Goal: Information Seeking & Learning: Learn about a topic

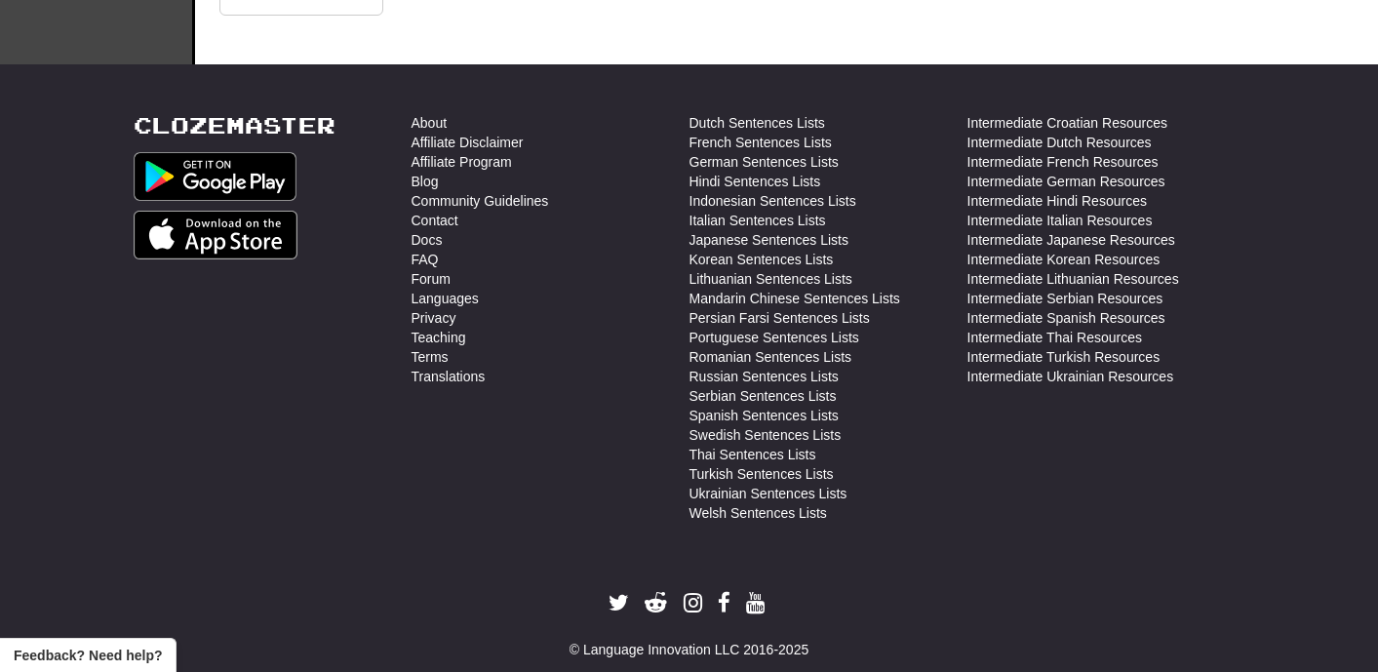
scroll to position [701, 0]
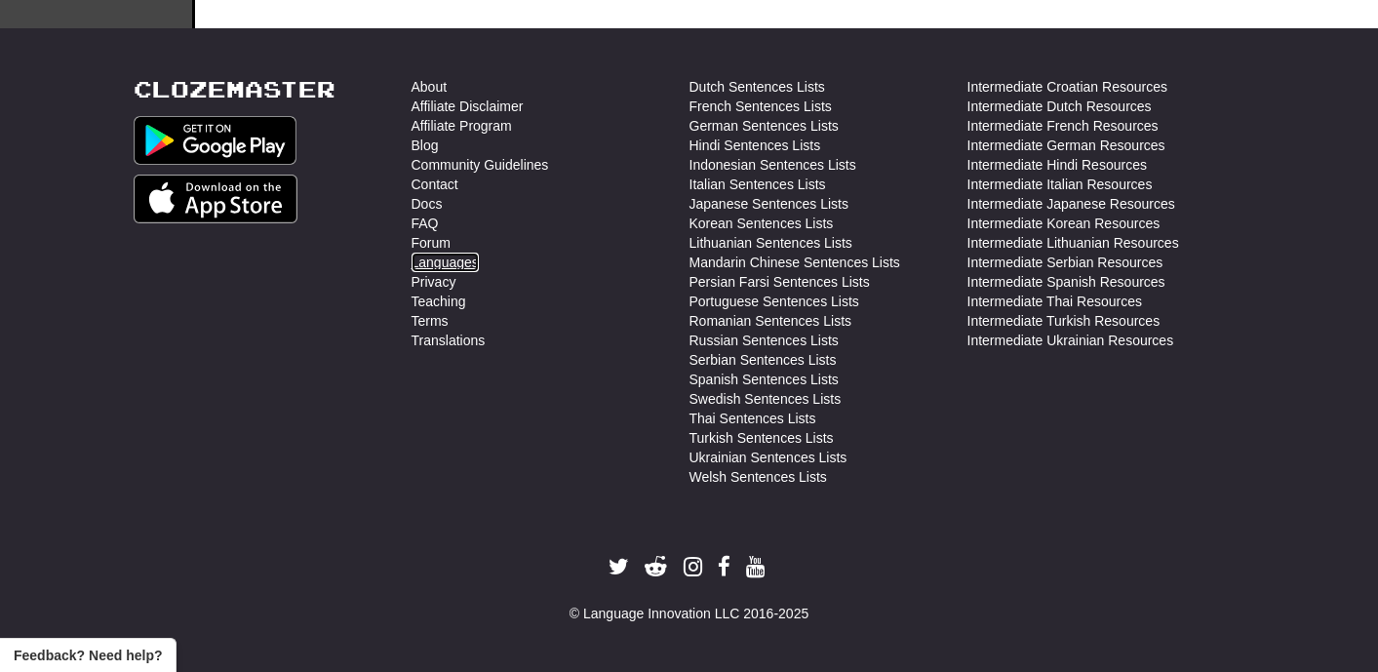
click at [469, 265] on link "Languages" at bounding box center [444, 263] width 67 height 20
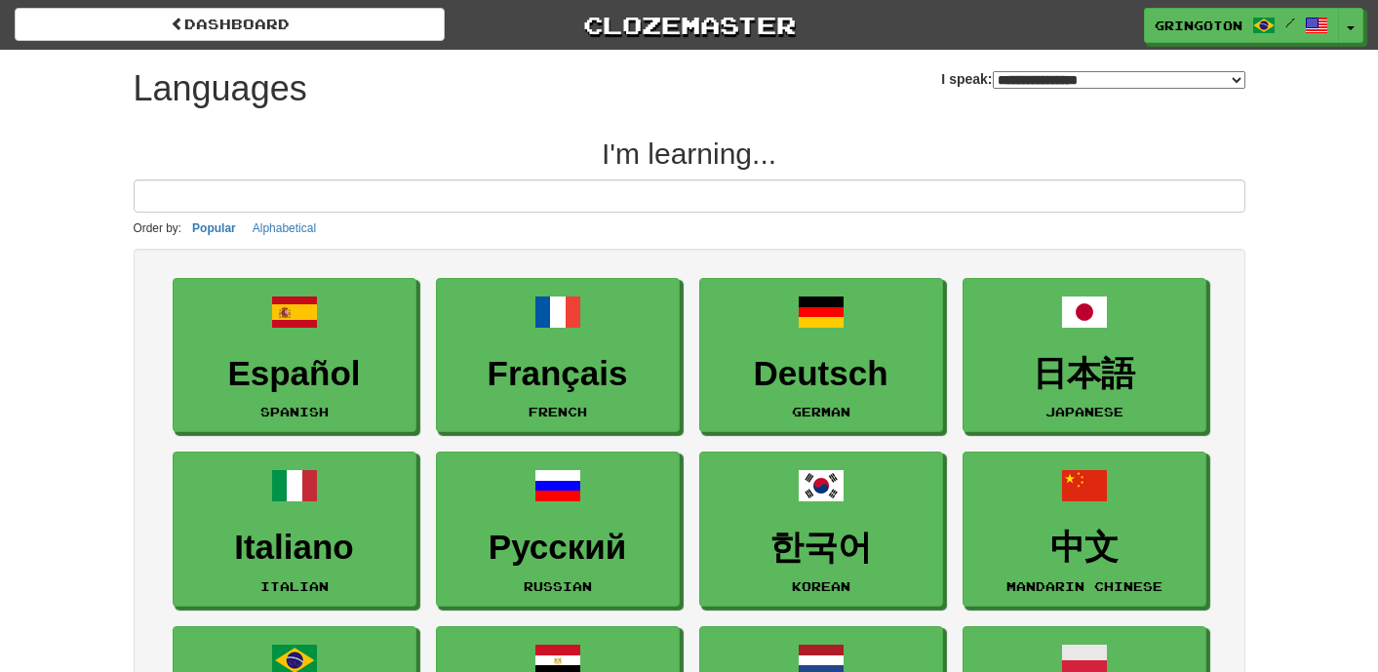
select select "*******"
click at [1351, 36] on button "Toggle Dropdown" at bounding box center [1351, 26] width 25 height 35
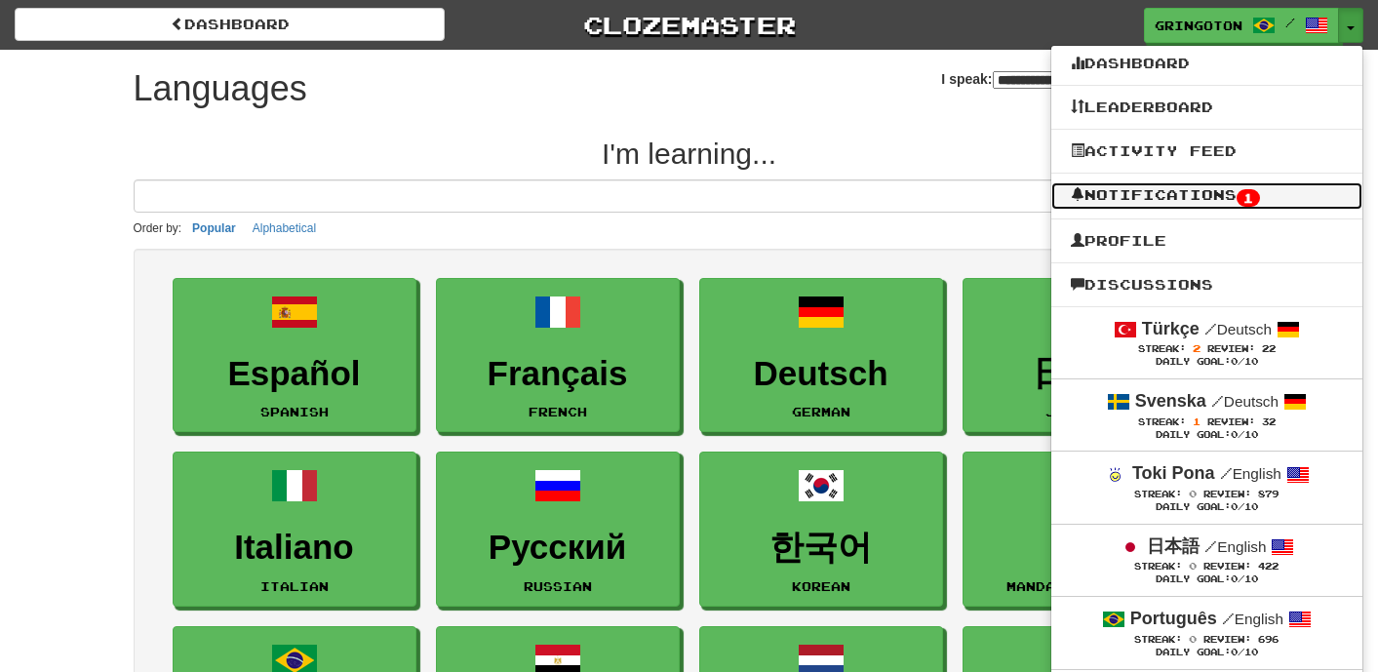
click at [1170, 199] on link "Notifications 1" at bounding box center [1206, 195] width 311 height 27
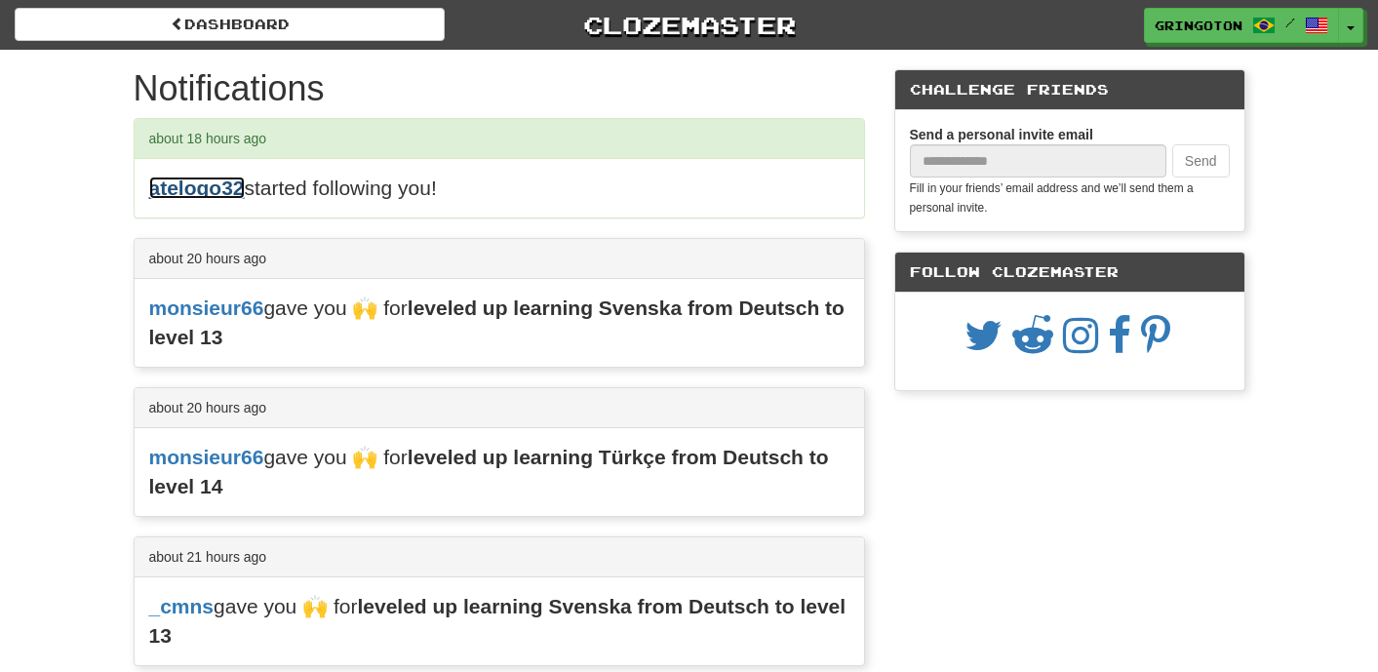
click at [194, 191] on link "atelogo32" at bounding box center [197, 187] width 96 height 22
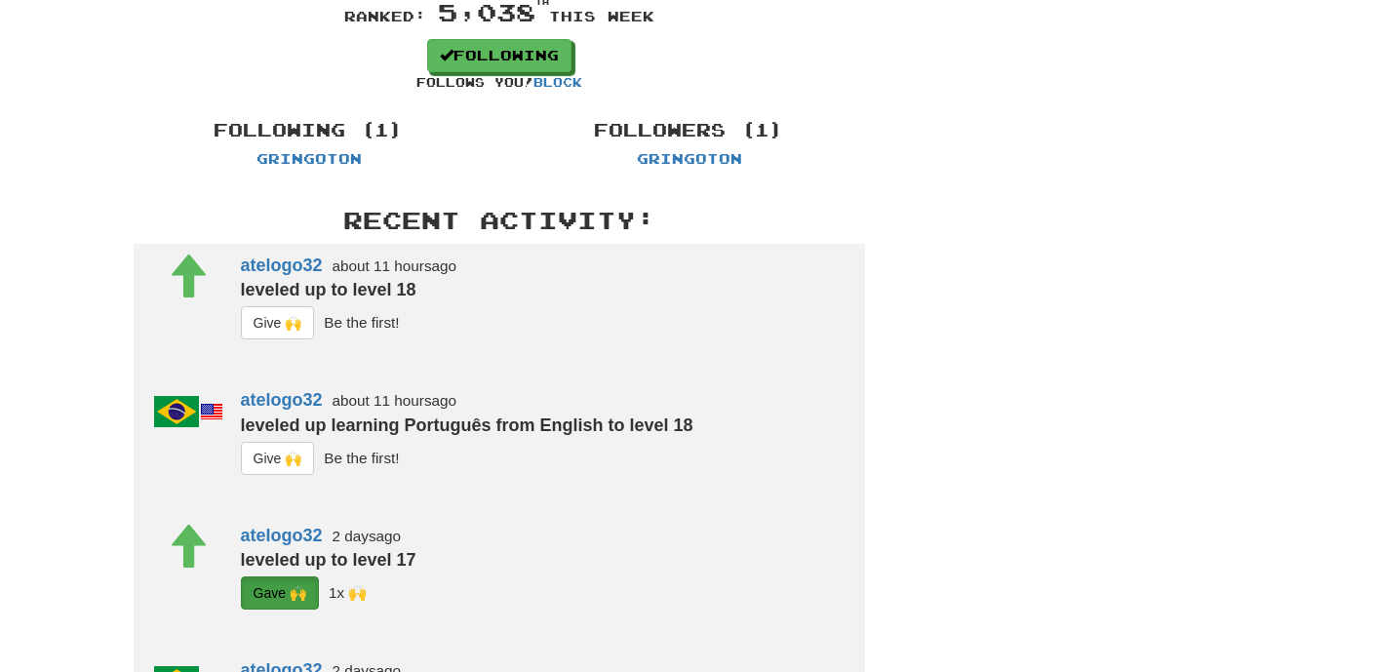
scroll to position [418, 0]
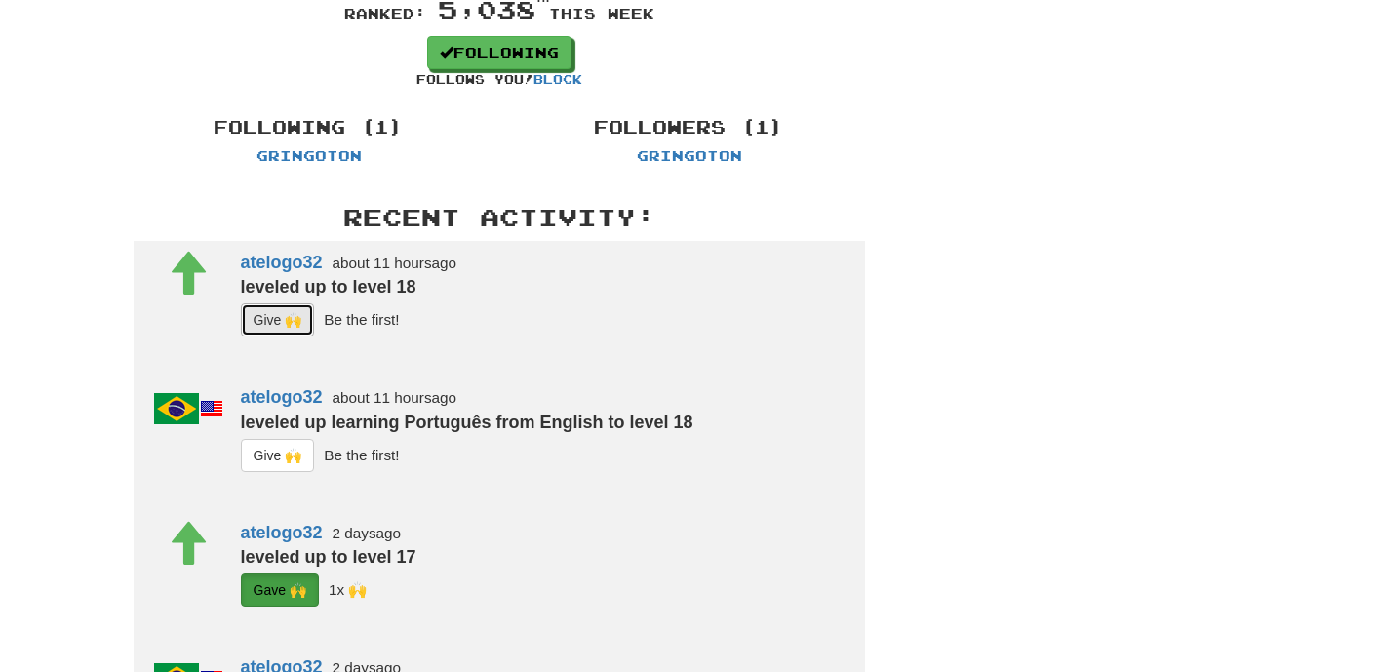
click at [283, 322] on button "G i ve 🙌" at bounding box center [278, 319] width 74 height 33
click at [277, 457] on button "G i ve 🙌" at bounding box center [278, 455] width 74 height 33
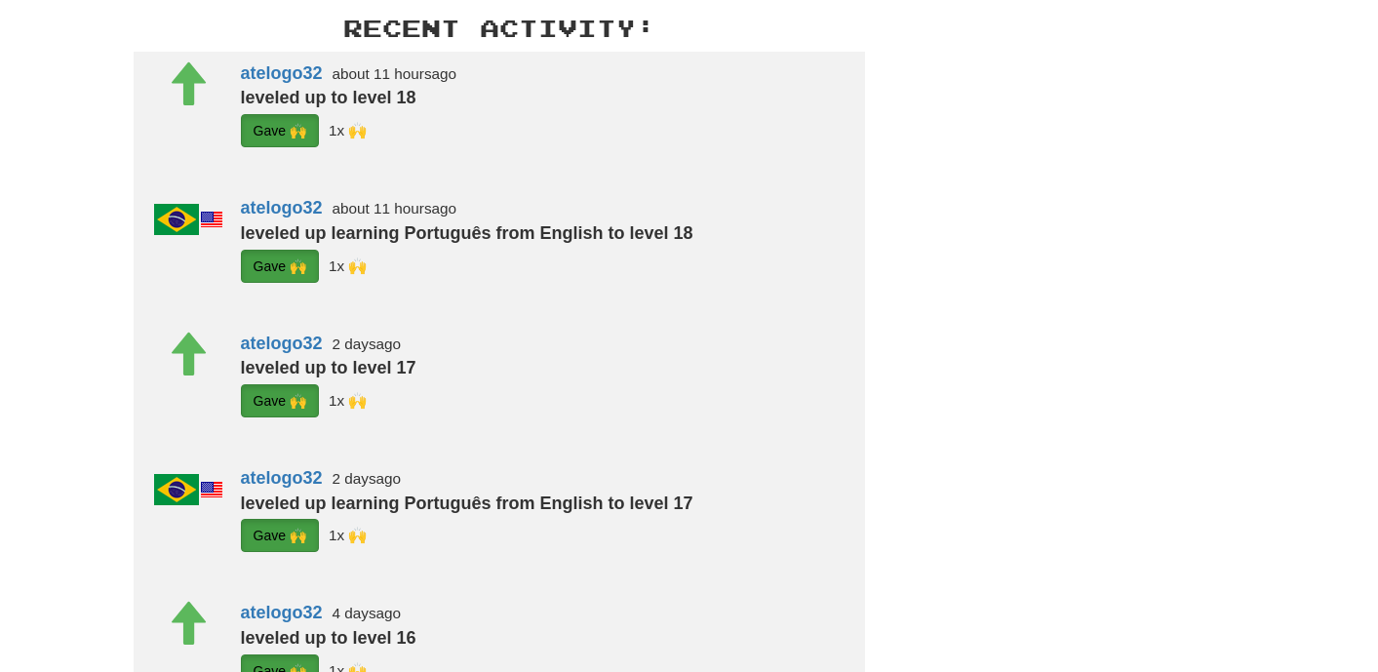
scroll to position [0, 0]
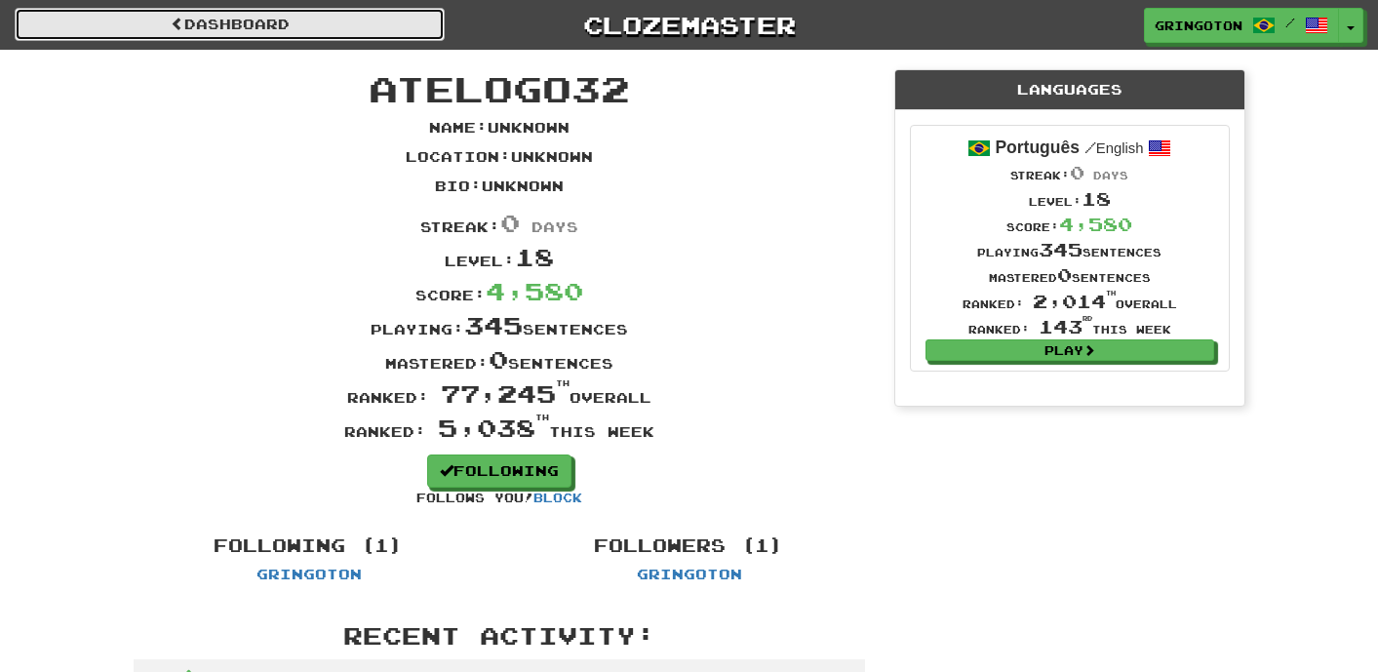
click at [275, 29] on link "Dashboard" at bounding box center [230, 24] width 430 height 33
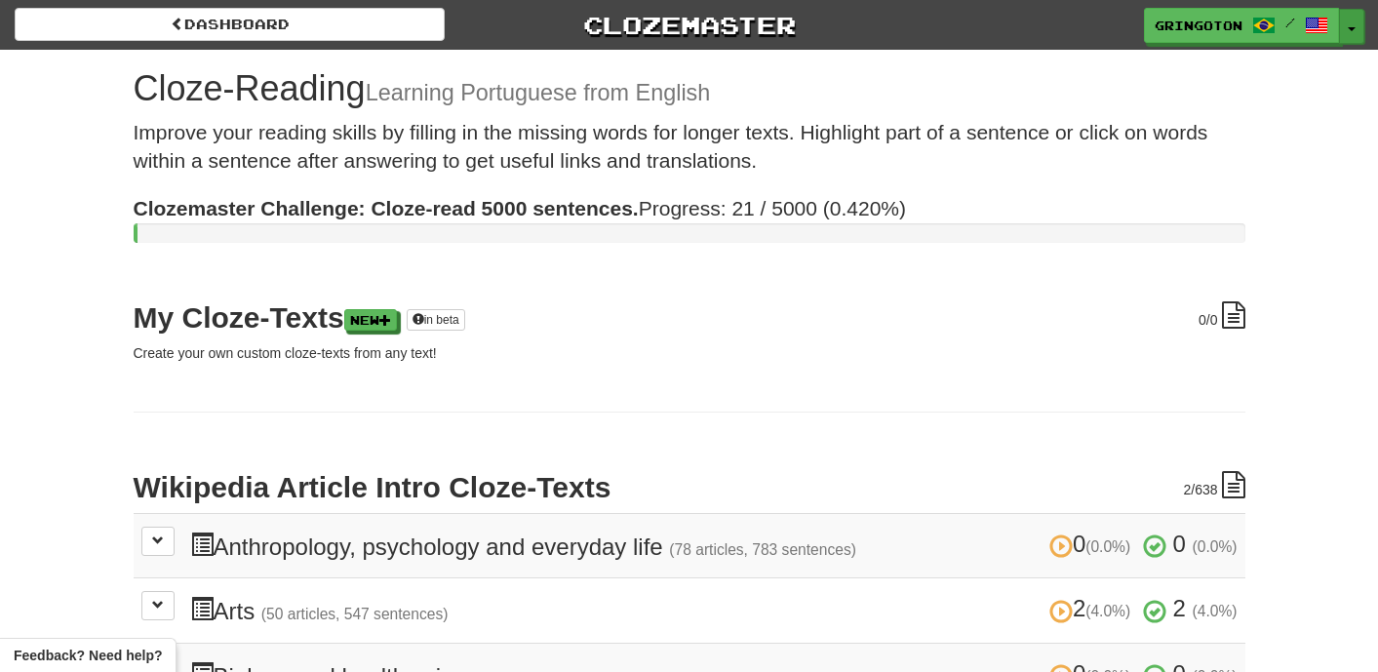
click at [1354, 32] on button "Toggle Dropdown" at bounding box center [1351, 26] width 25 height 35
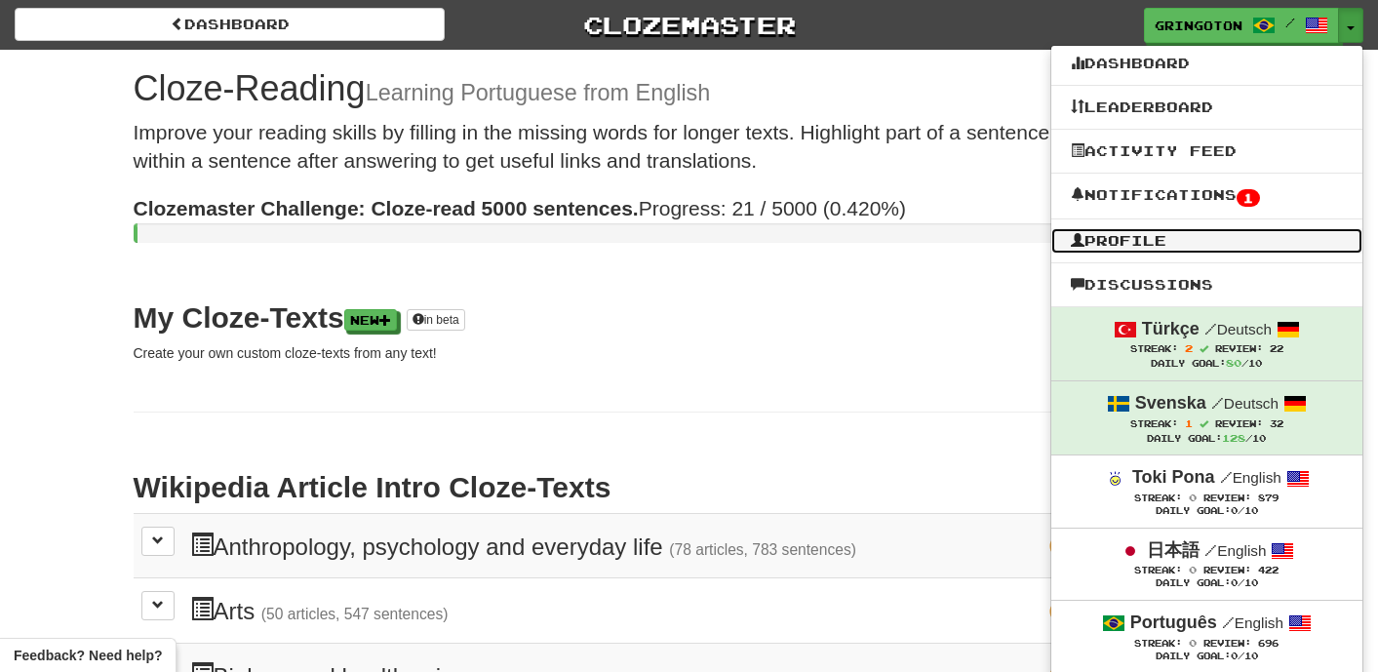
click at [1140, 235] on link "Profile" at bounding box center [1206, 240] width 311 height 25
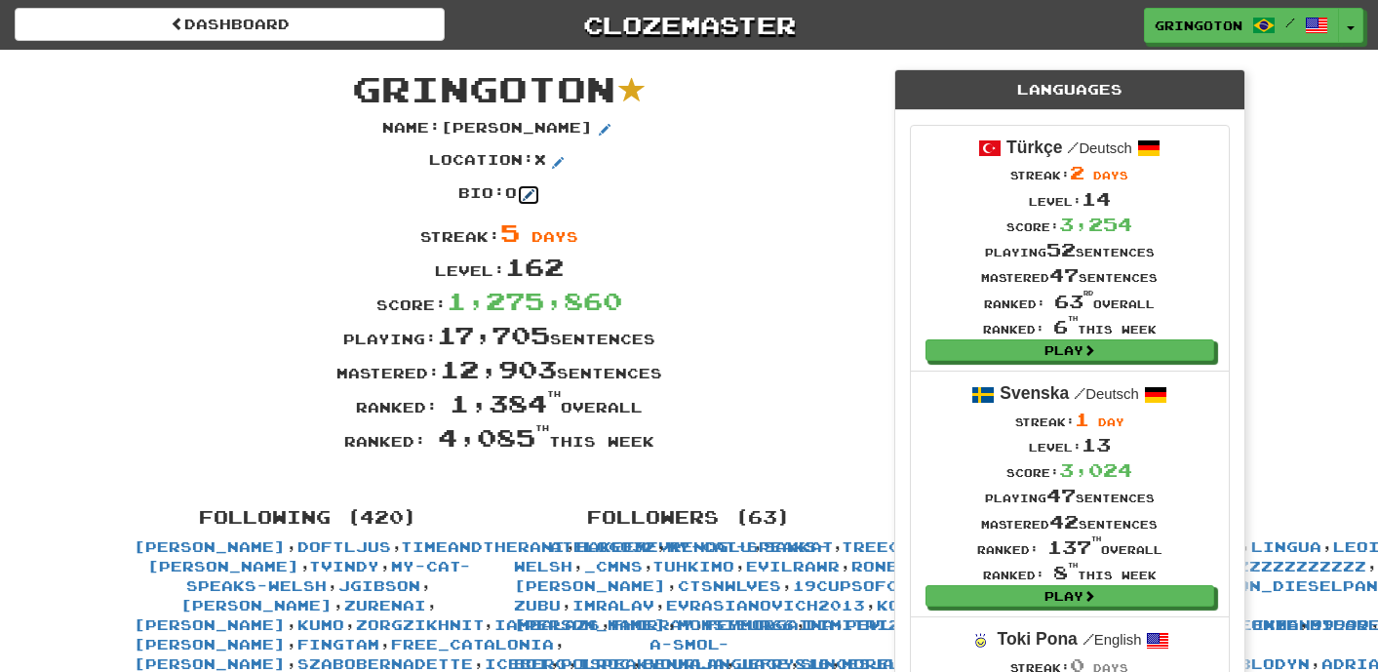
click at [529, 189] on span at bounding box center [529, 195] width 12 height 12
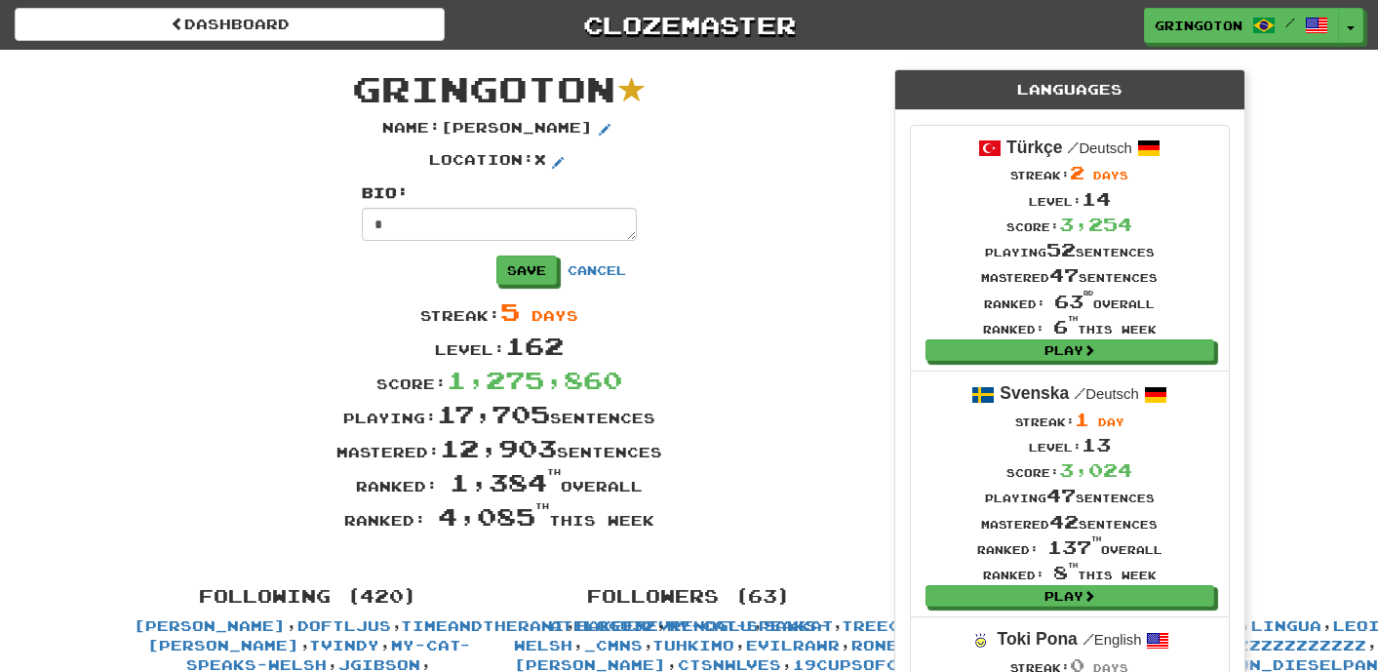
drag, startPoint x: 443, startPoint y: 220, endPoint x: 282, endPoint y: 191, distance: 163.5
click at [282, 191] on div "Bio : * Save Cancel" at bounding box center [499, 238] width 761 height 111
type textarea "*"
type textarea "*********"
click at [541, 260] on button "Save" at bounding box center [527, 270] width 60 height 29
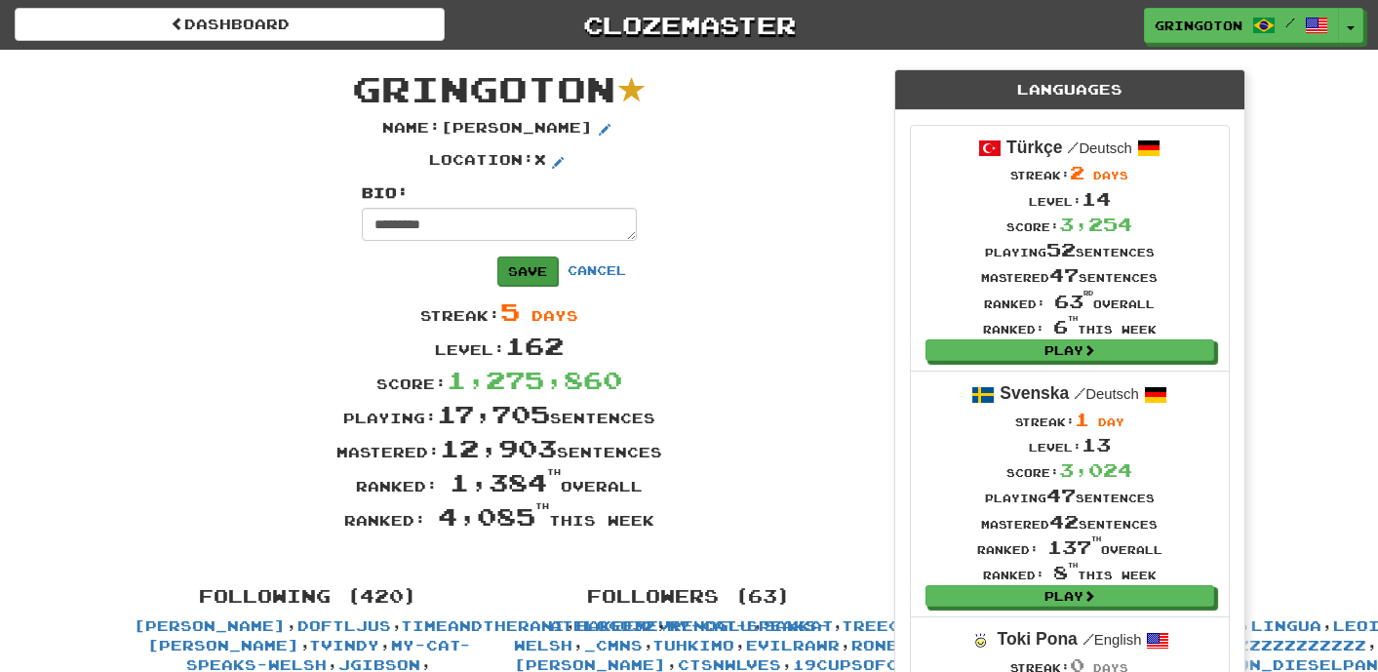
type textarea "*"
click at [781, 294] on div "Streak: 5 days" at bounding box center [499, 311] width 761 height 34
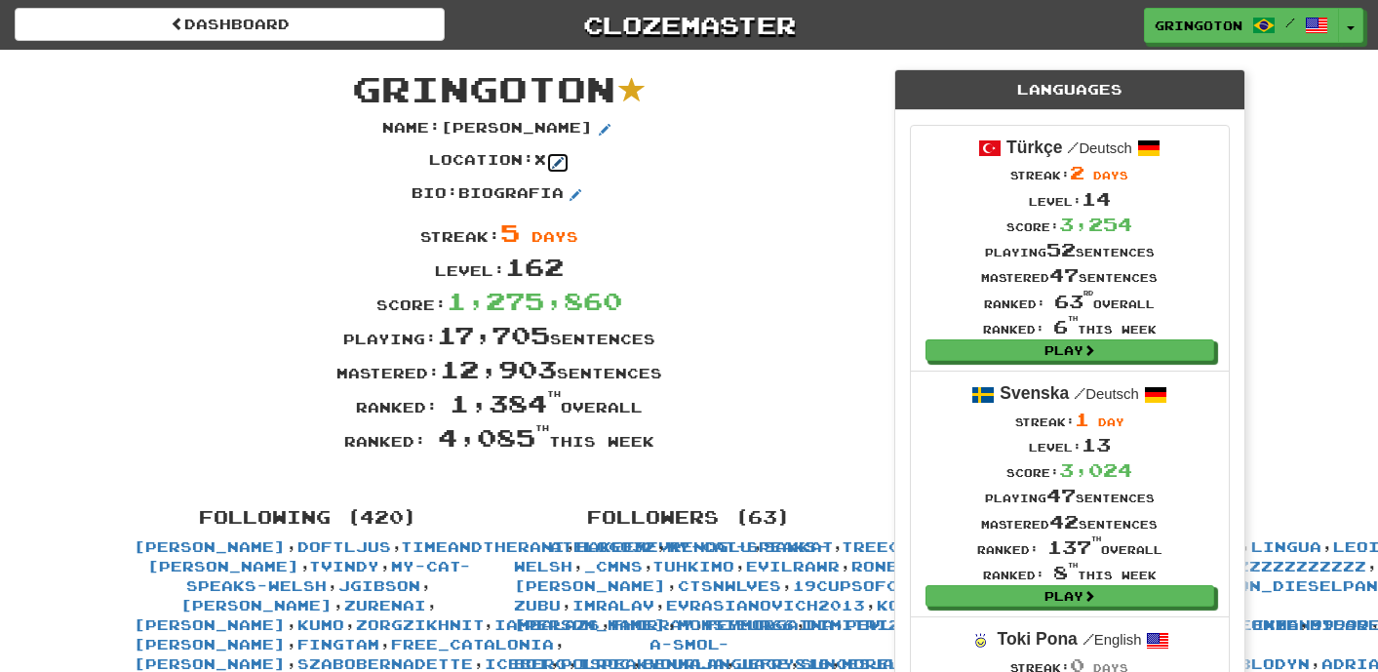
click at [562, 162] on span at bounding box center [558, 163] width 12 height 12
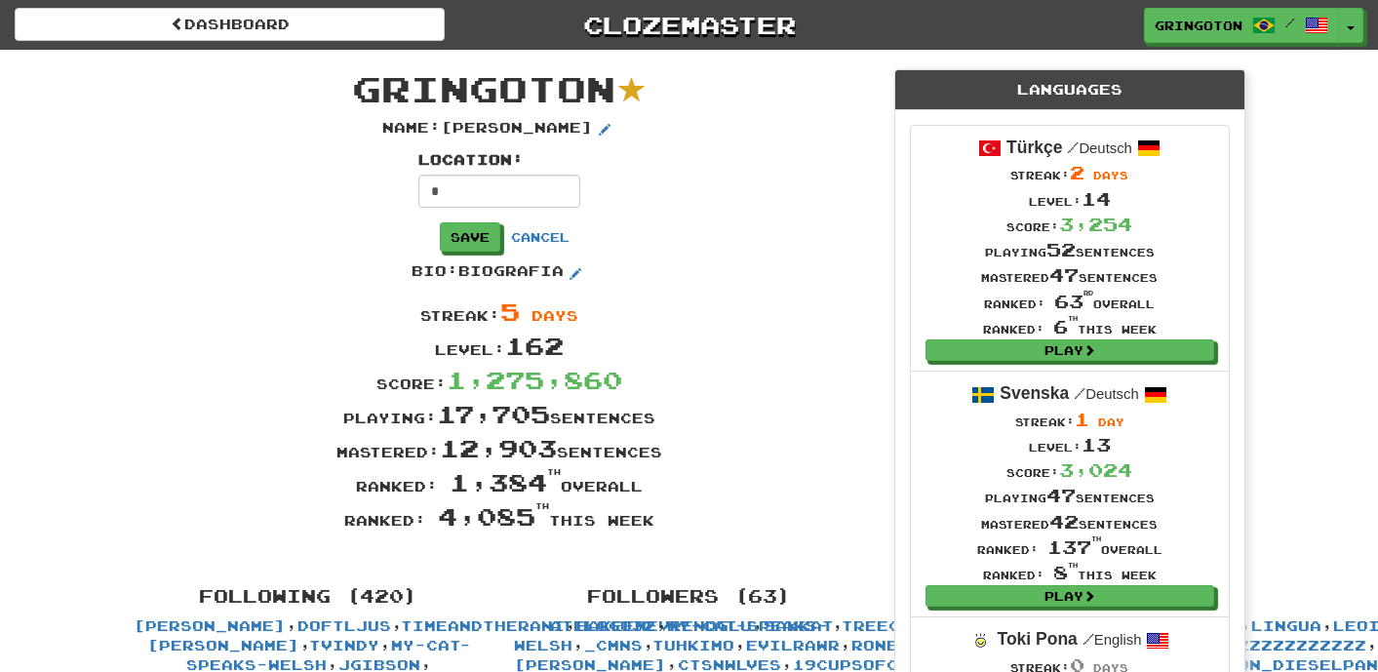
drag, startPoint x: 425, startPoint y: 185, endPoint x: 287, endPoint y: 171, distance: 139.2
click at [289, 172] on div "Location : * Save Cancel" at bounding box center [499, 205] width 761 height 111
type input "**********"
click at [501, 233] on button "Save" at bounding box center [471, 237] width 60 height 29
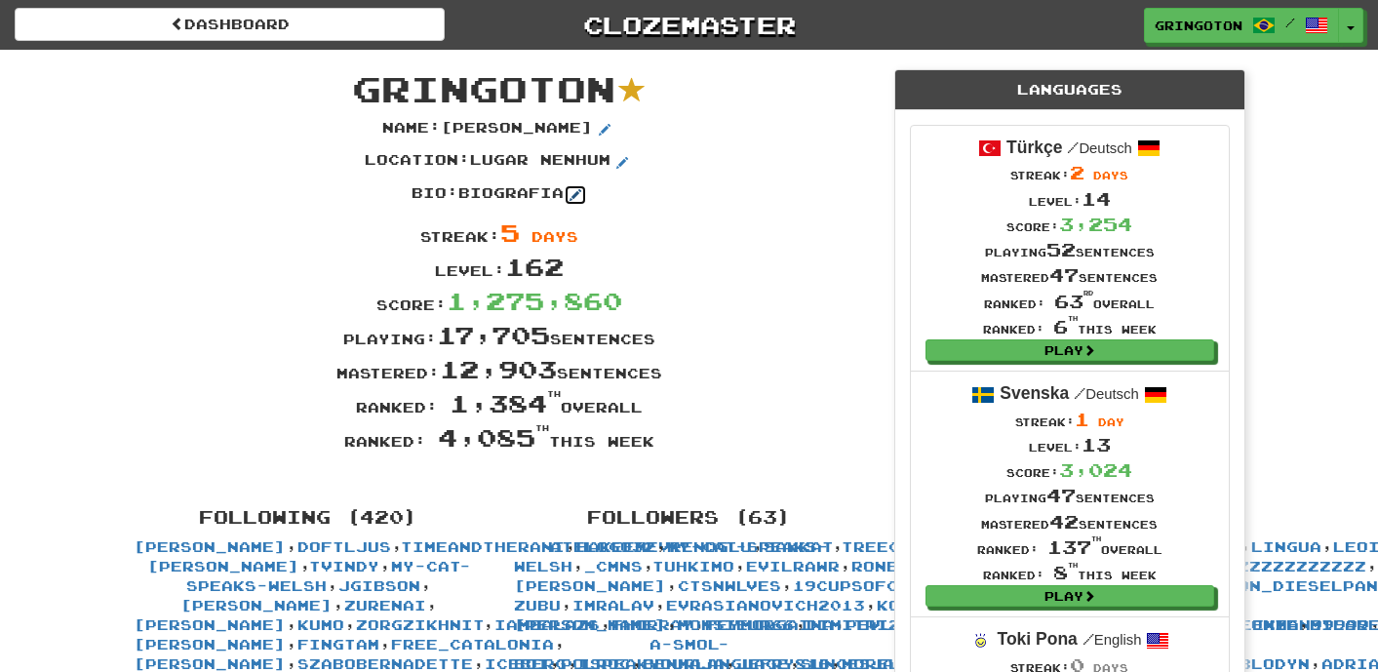
click at [574, 189] on span at bounding box center [575, 195] width 12 height 12
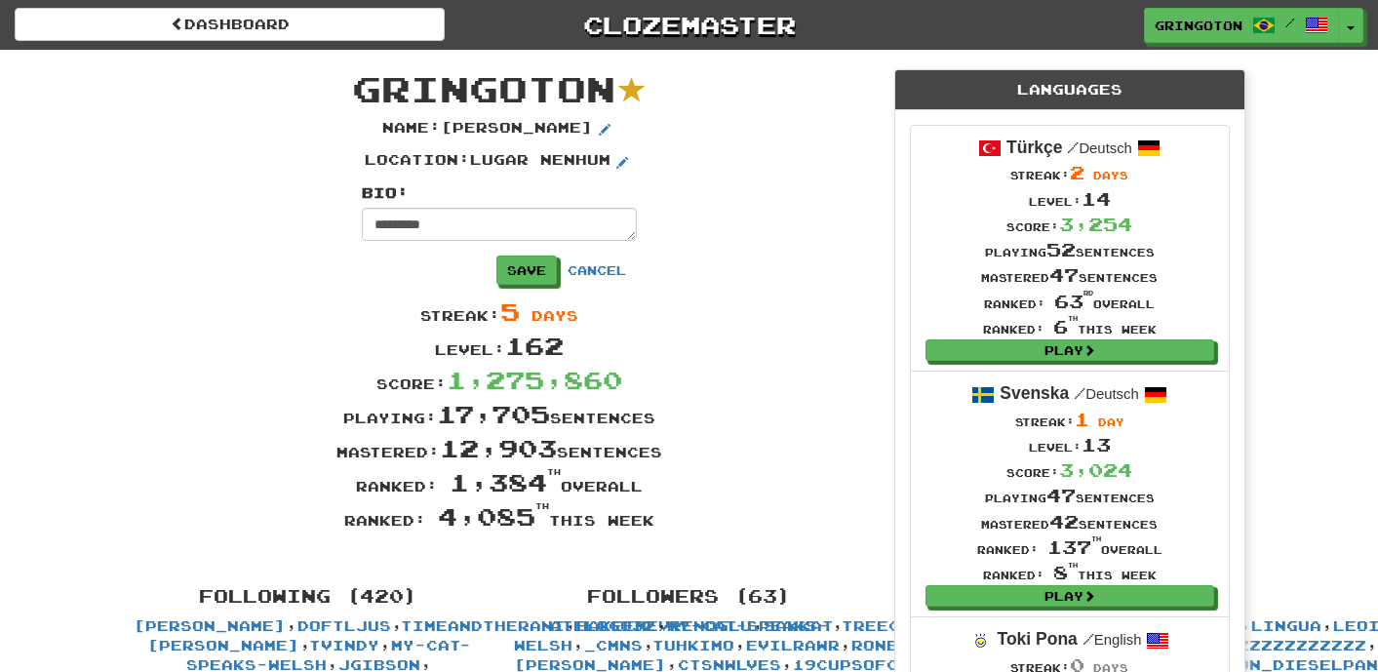
drag, startPoint x: 491, startPoint y: 221, endPoint x: 327, endPoint y: 208, distance: 165.3
click at [327, 208] on div "Bio : ********* Save Cancel" at bounding box center [499, 238] width 761 height 111
type textarea "*"
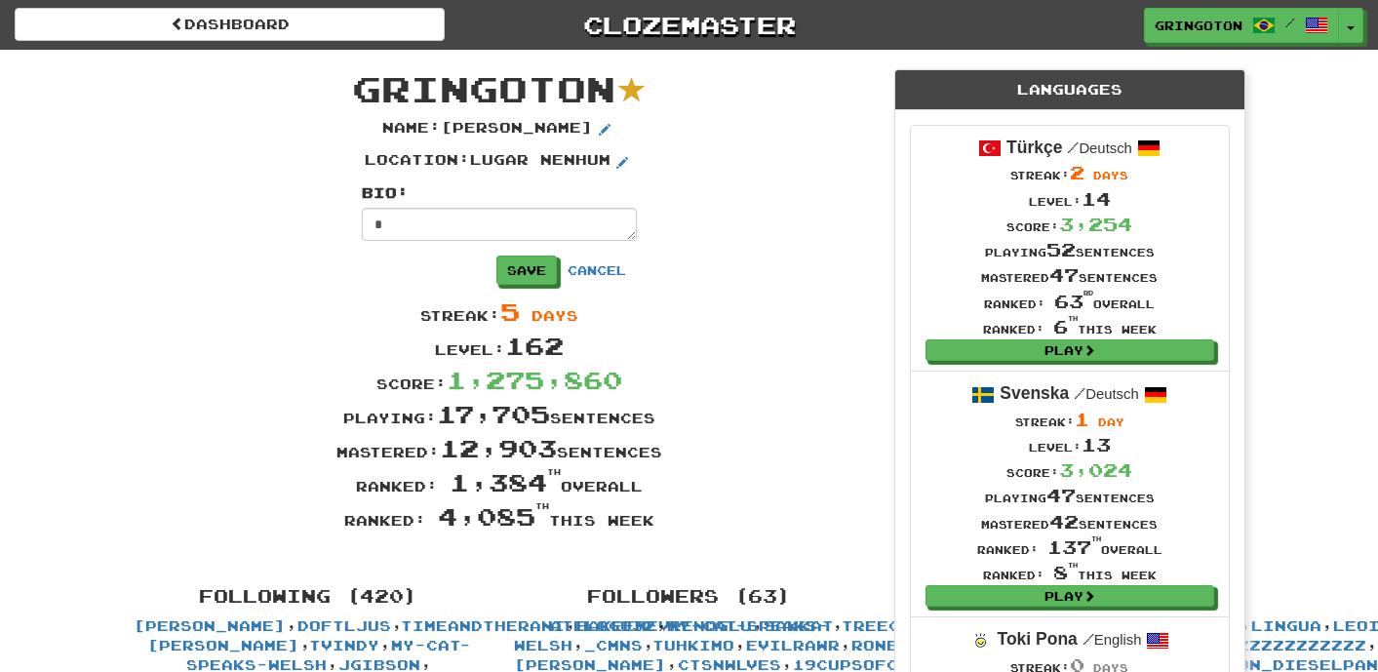
type textarea "*"
type textarea "****"
type textarea "*"
type textarea "*****"
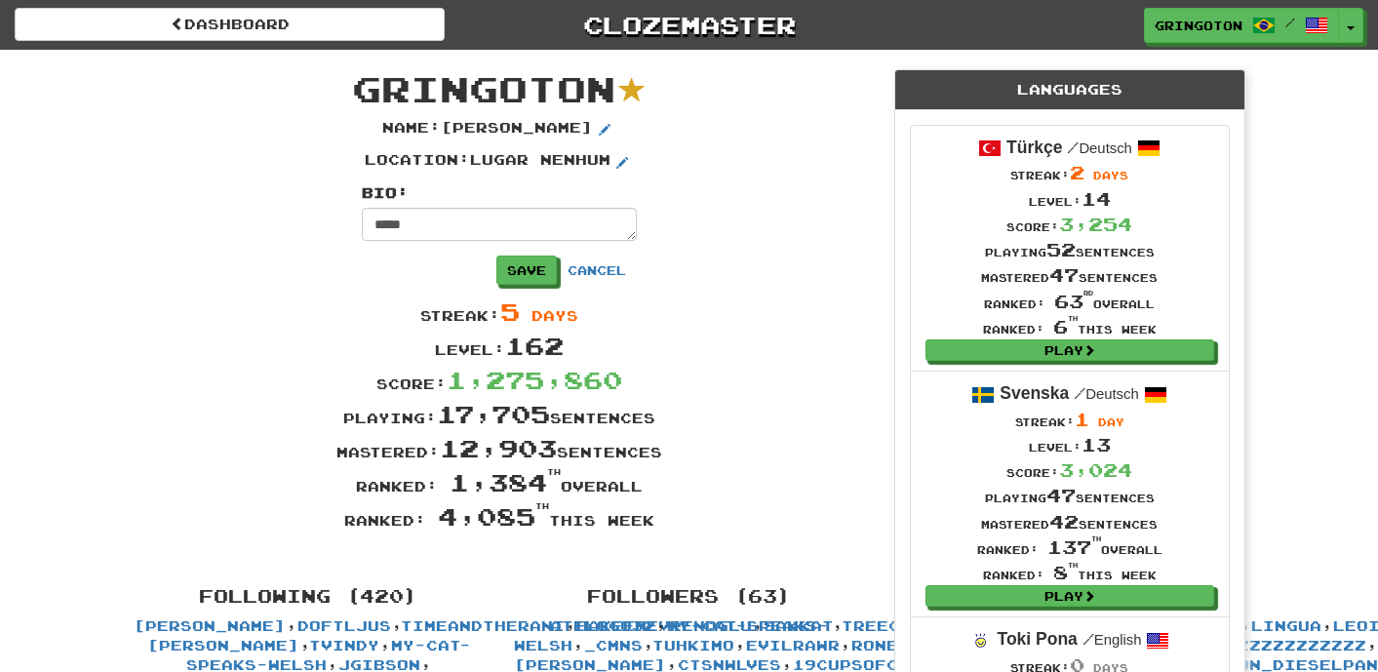
type textarea "*"
type textarea "******"
type textarea "*"
type textarea "*******"
click at [518, 267] on button "Save" at bounding box center [527, 270] width 60 height 29
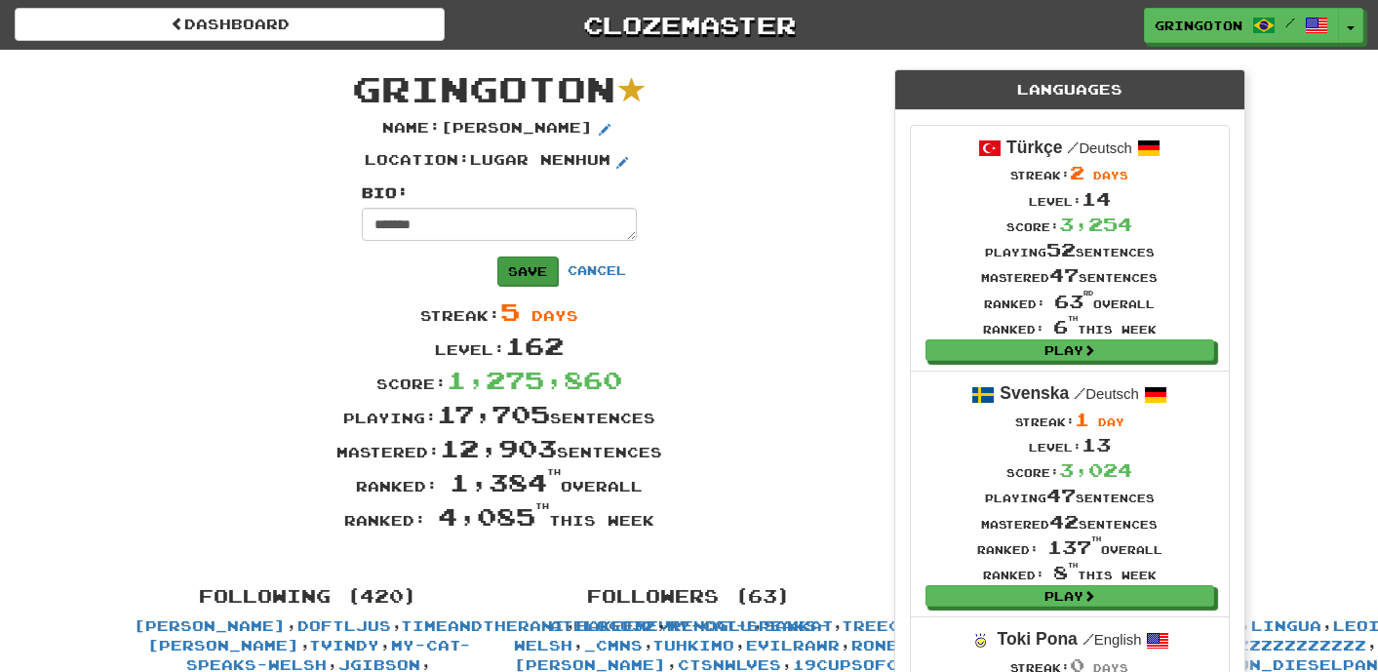
type textarea "*"
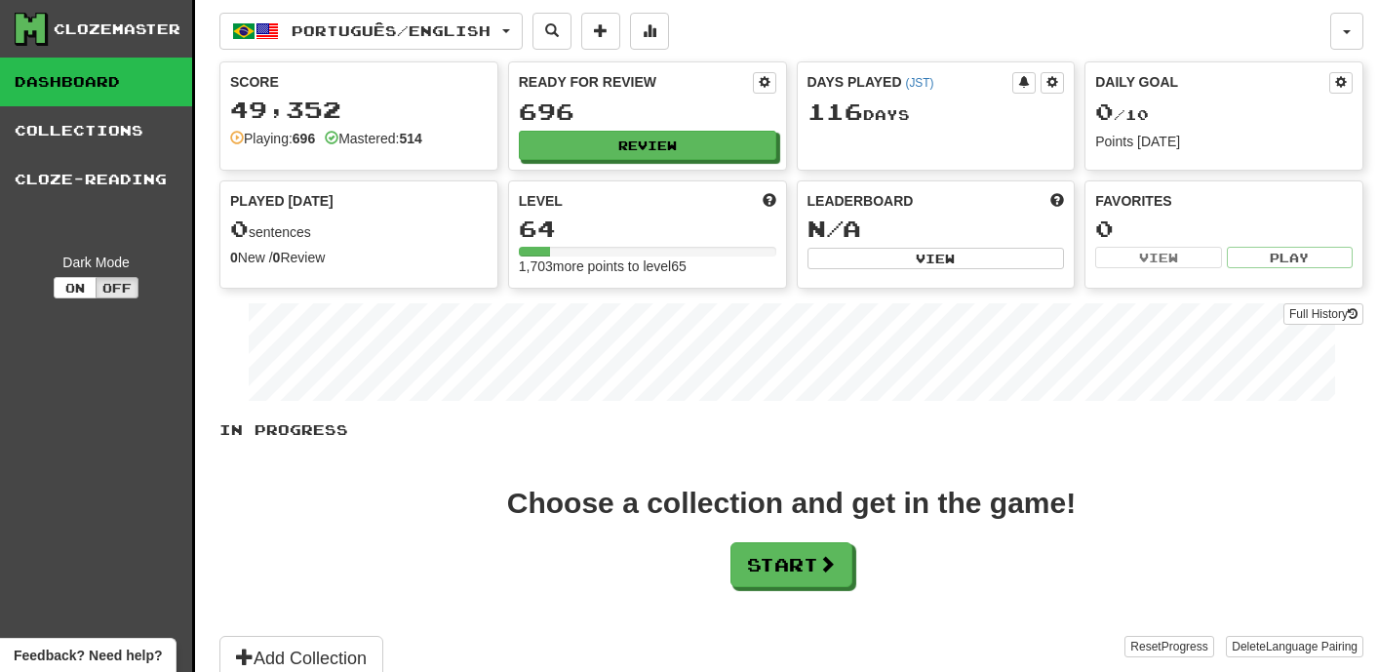
scroll to position [701, 0]
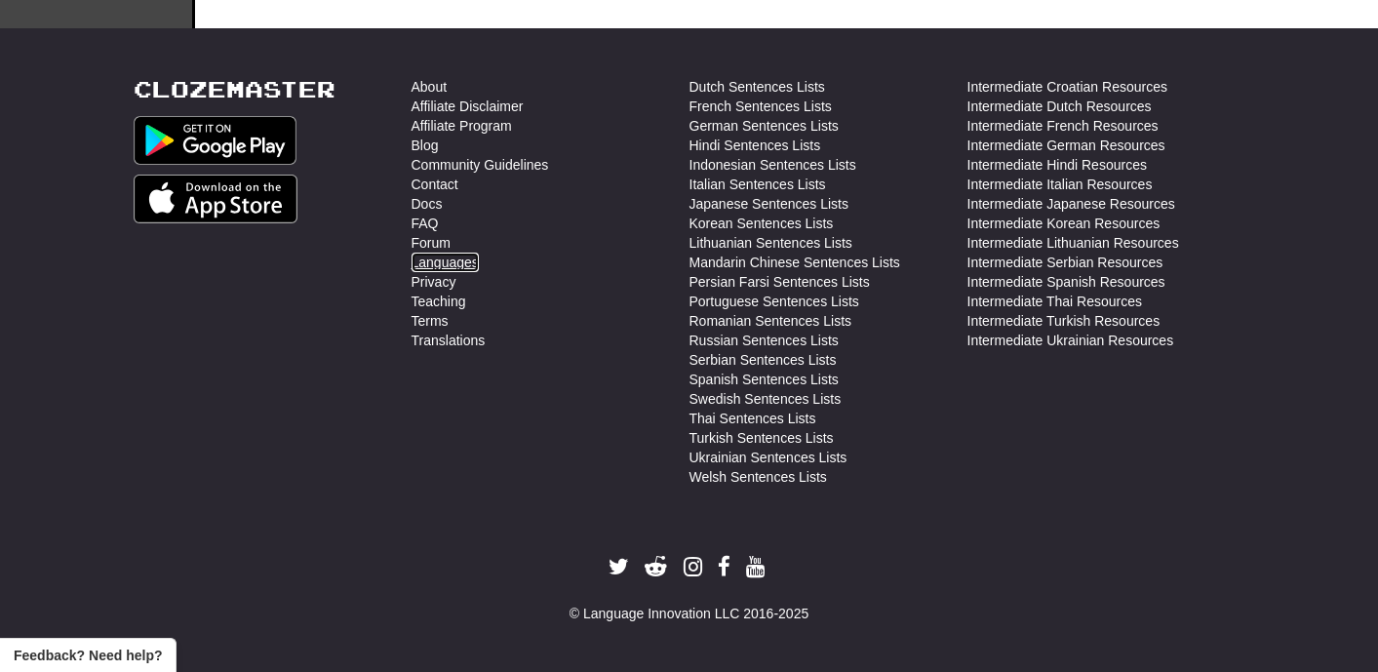
click at [462, 265] on link "Languages" at bounding box center [444, 263] width 67 height 20
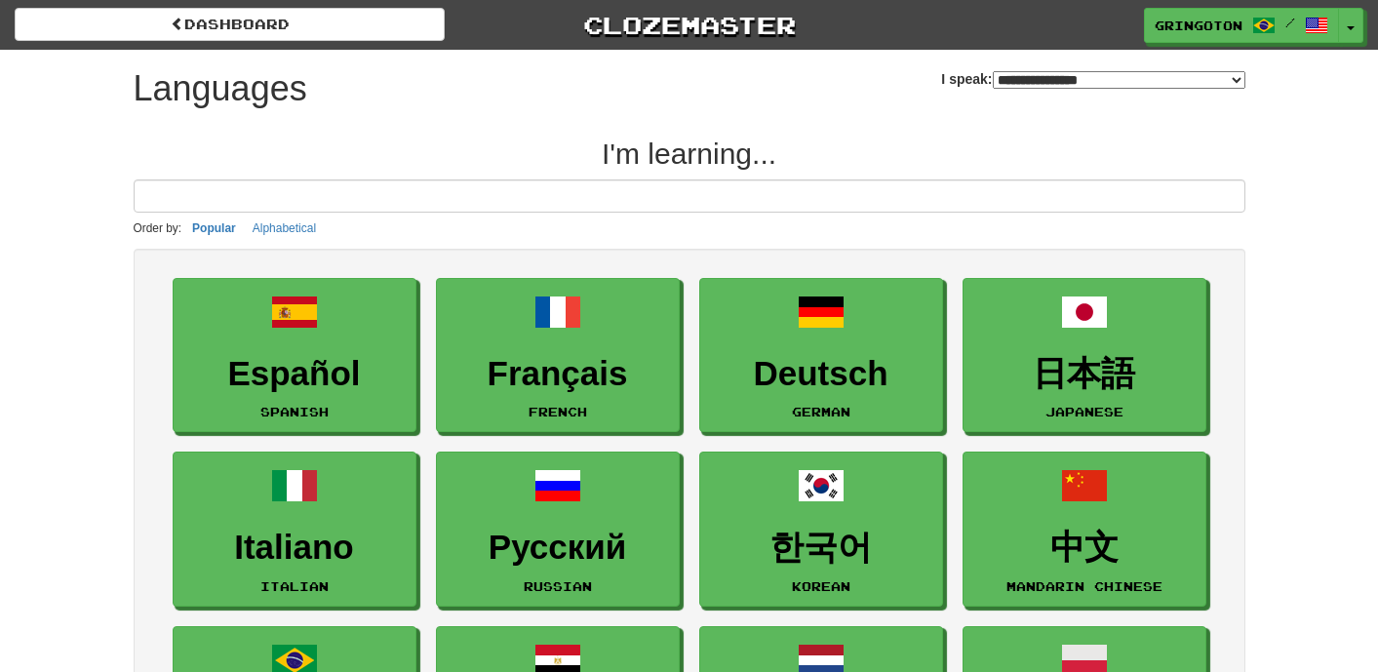
click at [1236, 78] on select "**********" at bounding box center [1119, 80] width 253 height 18
select select "*******"
click at [993, 71] on select "**********" at bounding box center [1119, 80] width 253 height 18
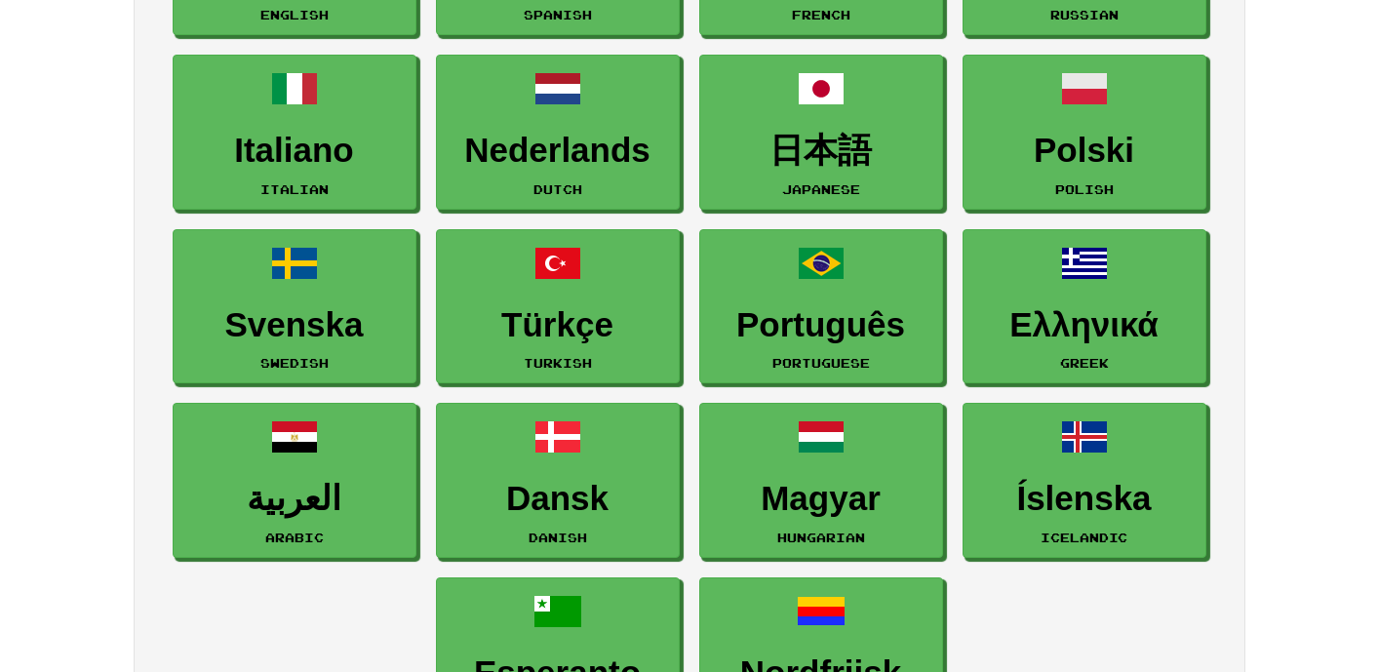
scroll to position [382, 0]
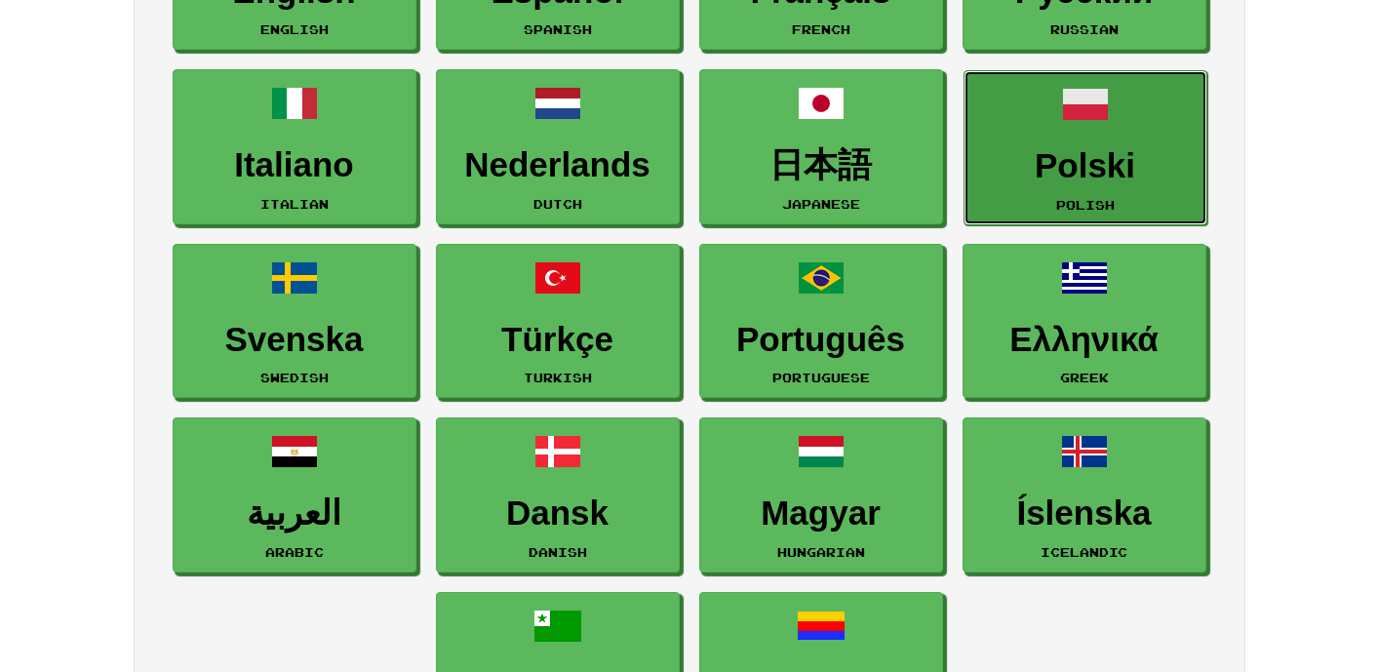
click at [1107, 201] on small "Polish" at bounding box center [1085, 205] width 59 height 14
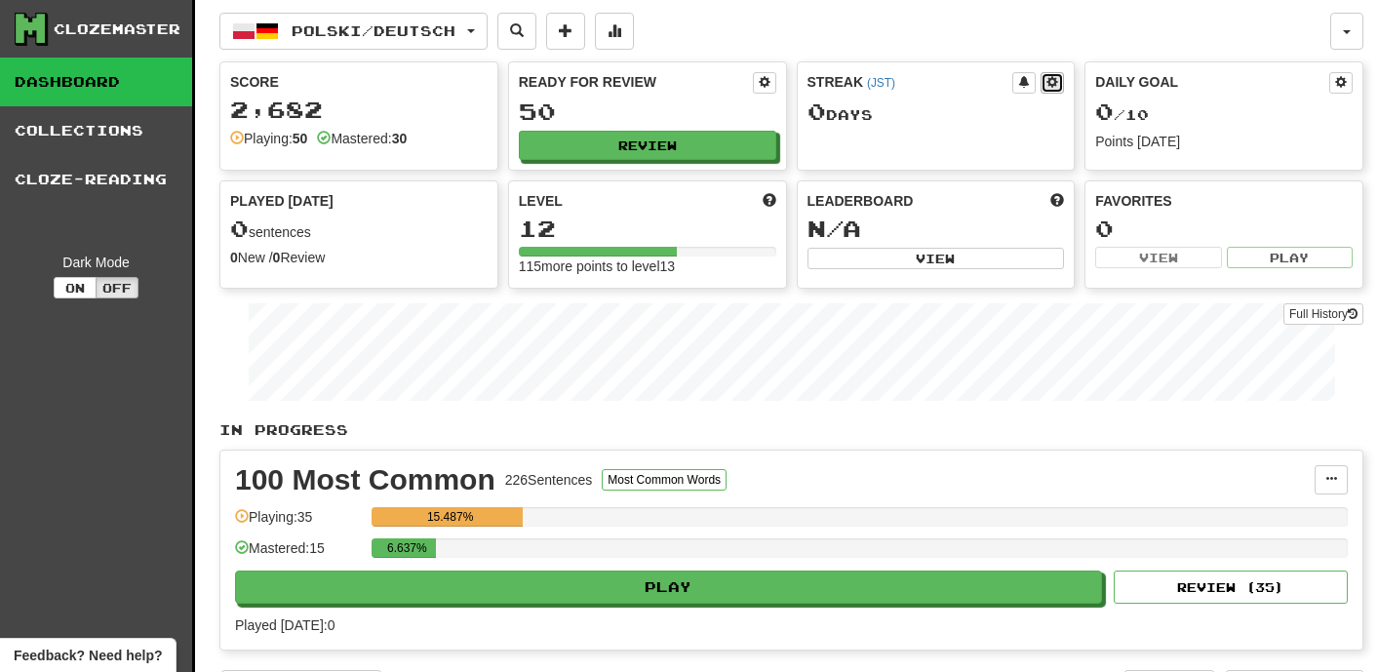
click at [1054, 87] on span at bounding box center [1052, 82] width 12 height 12
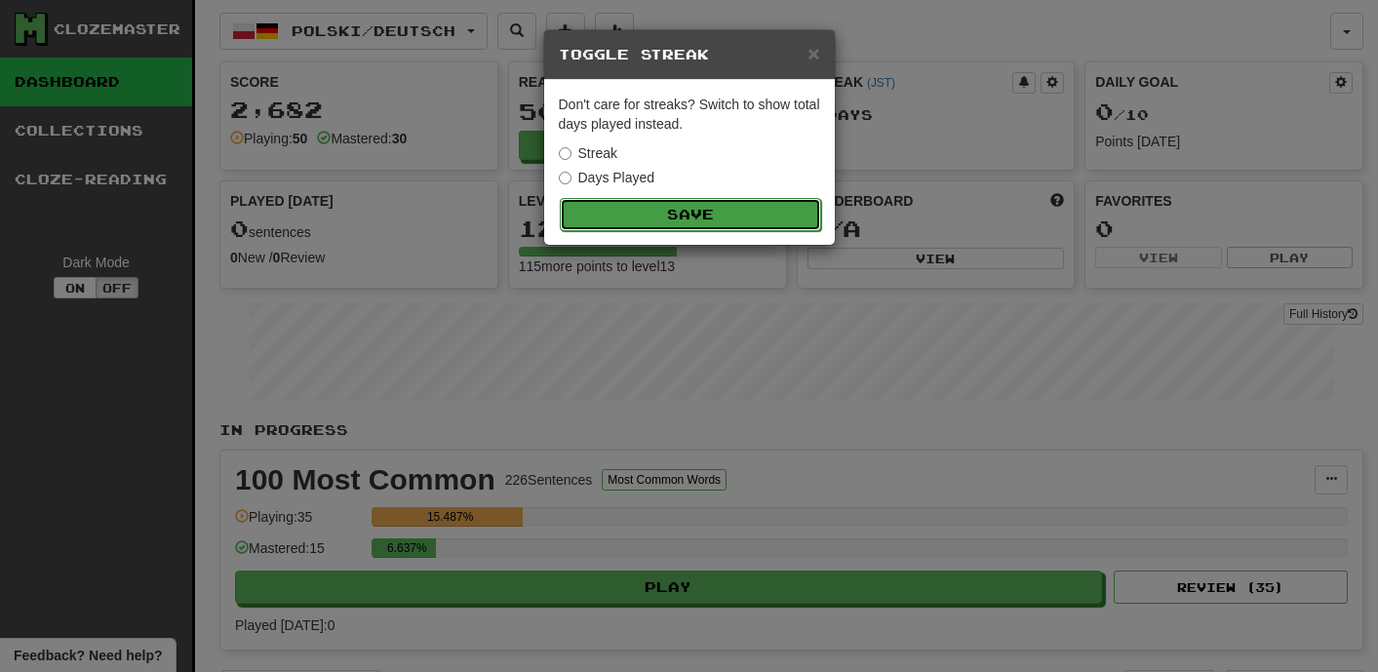
click at [638, 207] on button "Save" at bounding box center [690, 214] width 261 height 33
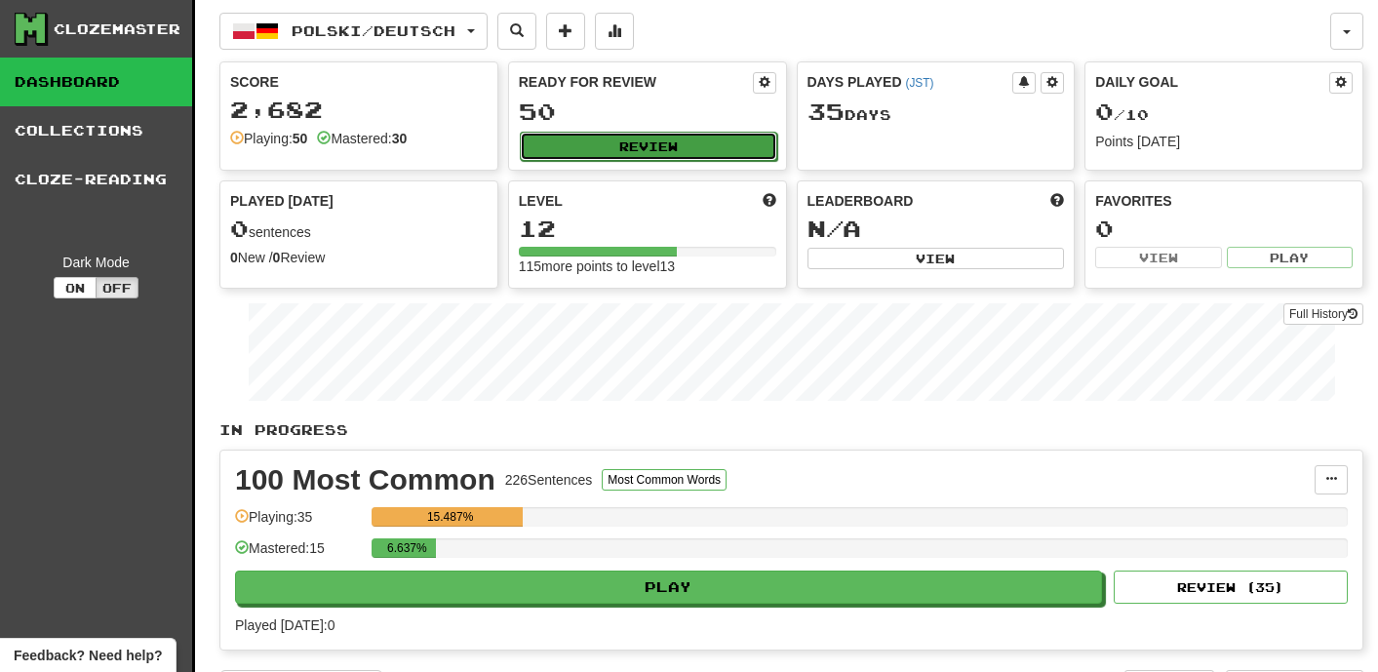
click at [625, 145] on button "Review" at bounding box center [648, 146] width 257 height 29
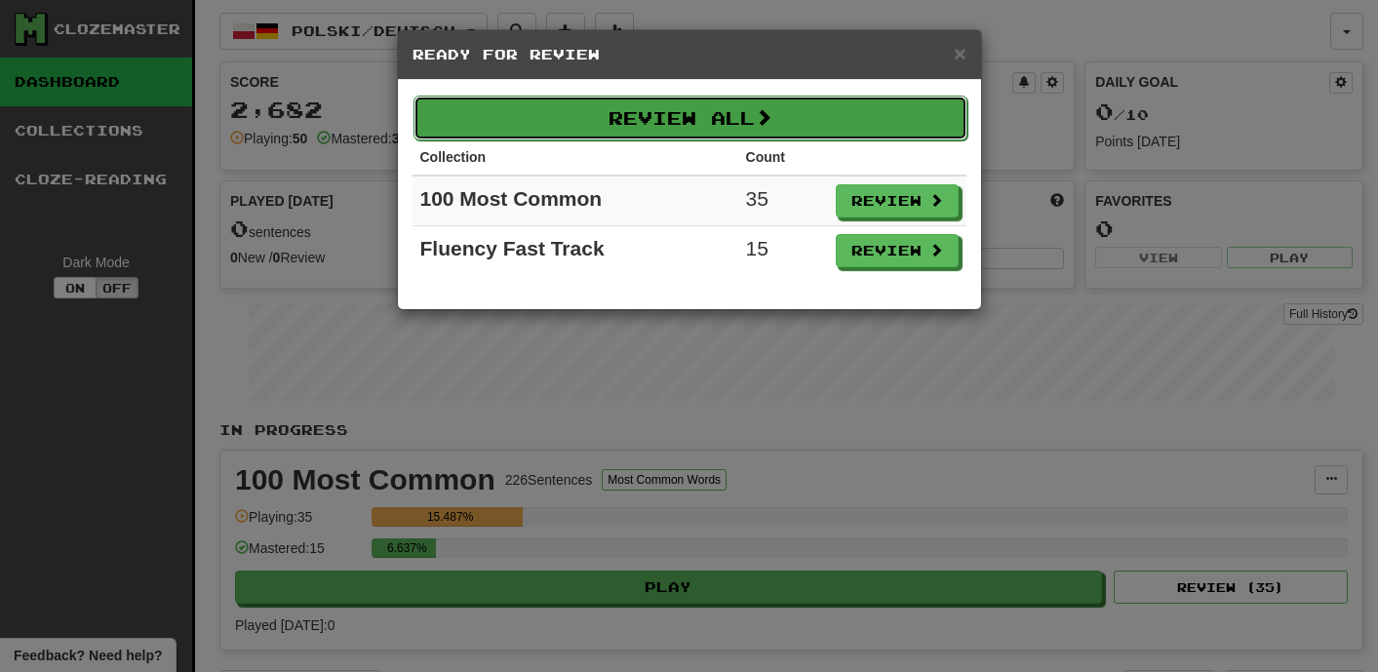
click at [644, 137] on button "Review All" at bounding box center [690, 118] width 554 height 45
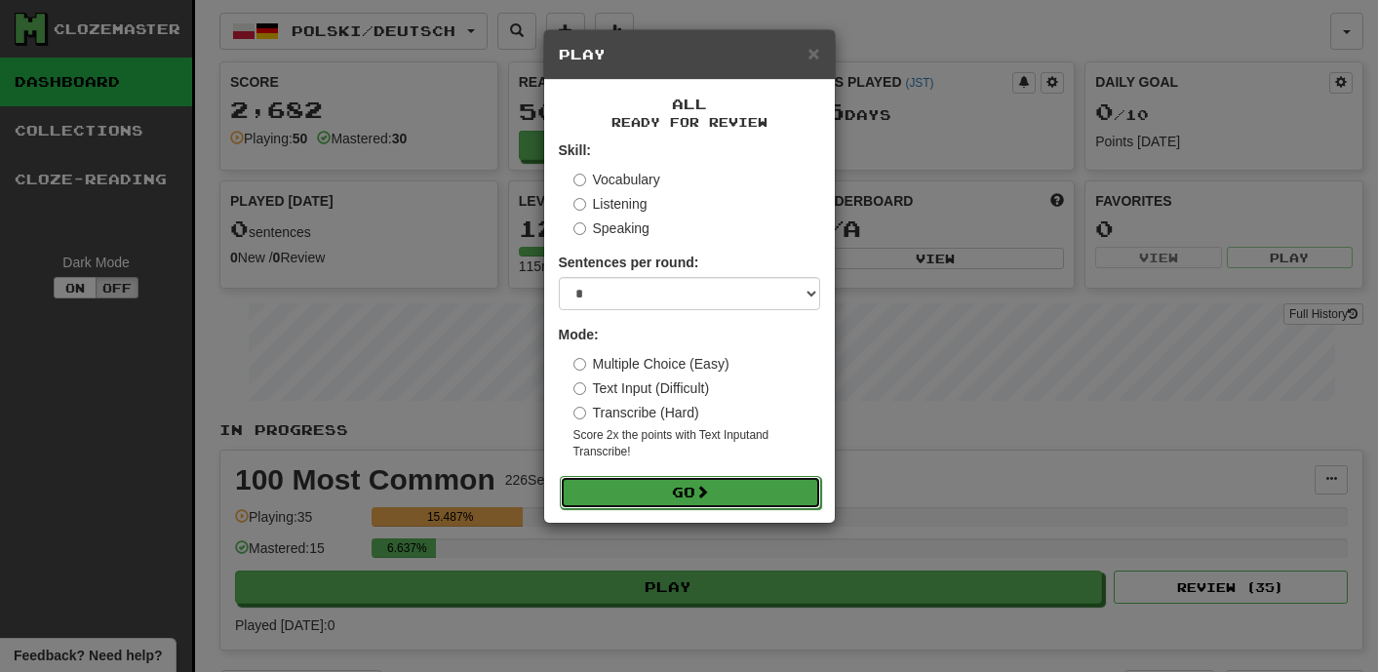
click at [710, 499] on button "Go" at bounding box center [690, 492] width 261 height 33
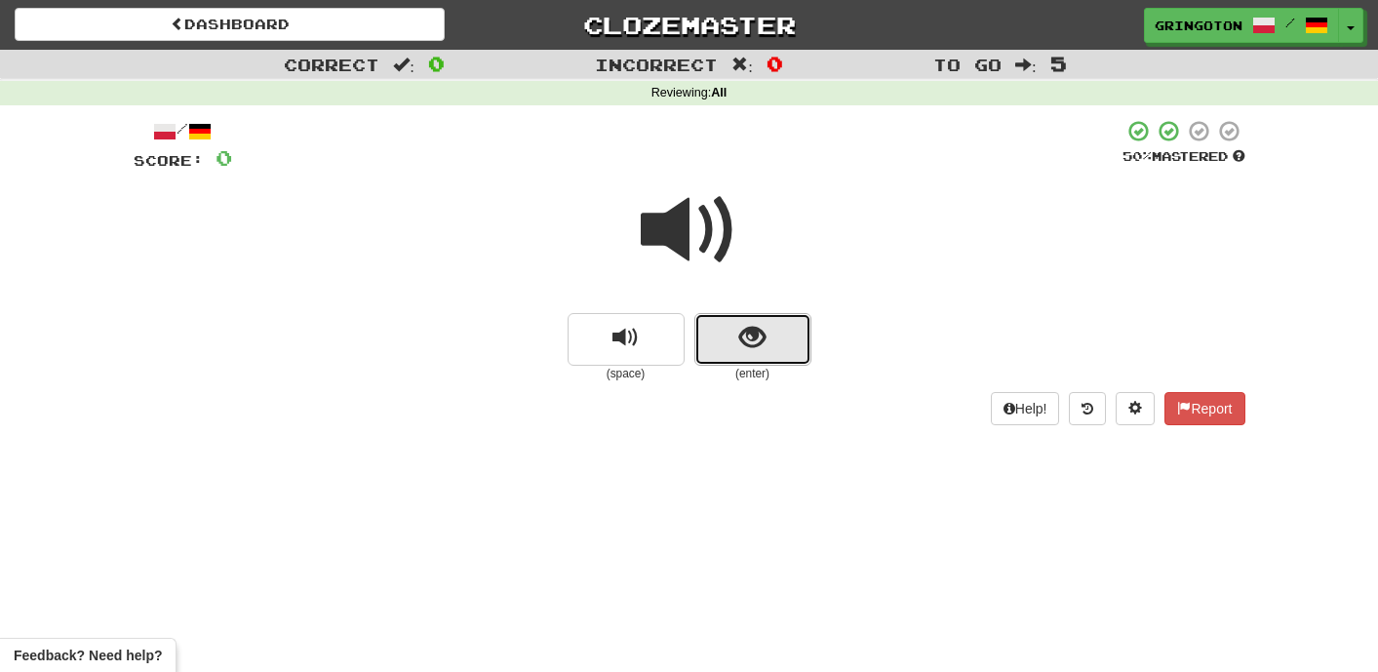
click at [762, 344] on span "show sentence" at bounding box center [752, 338] width 26 height 26
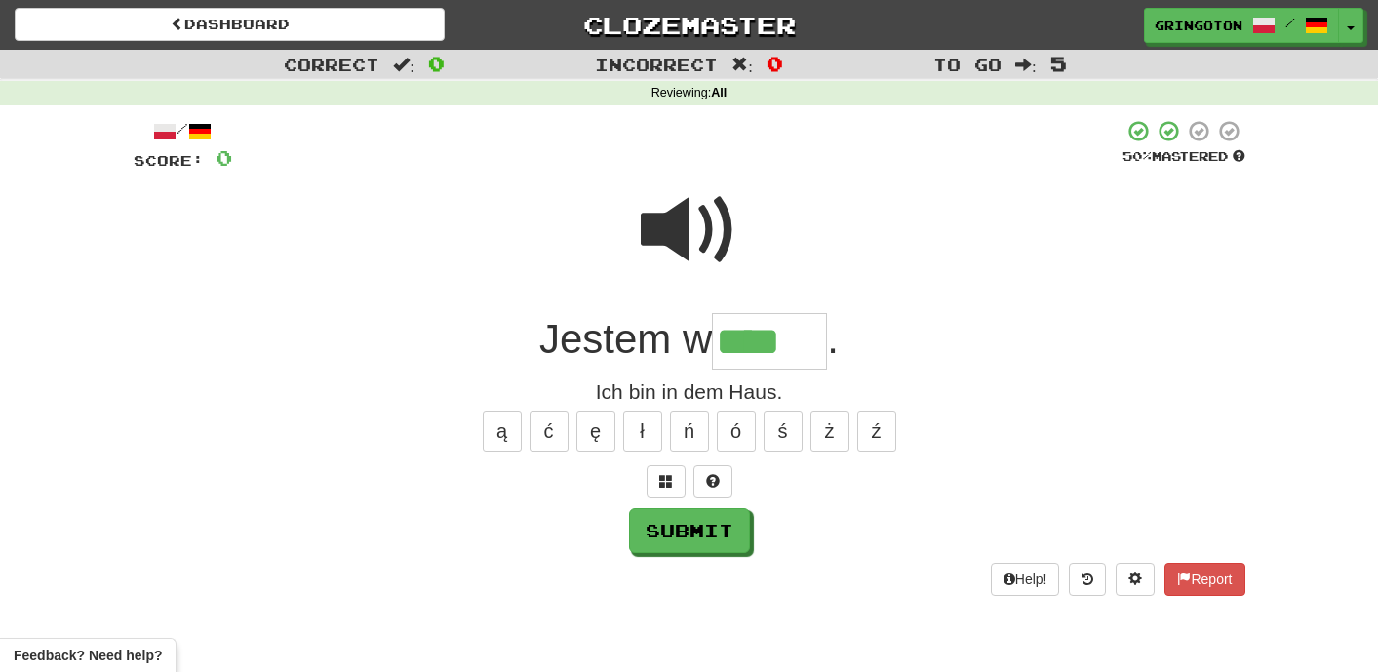
type input "****"
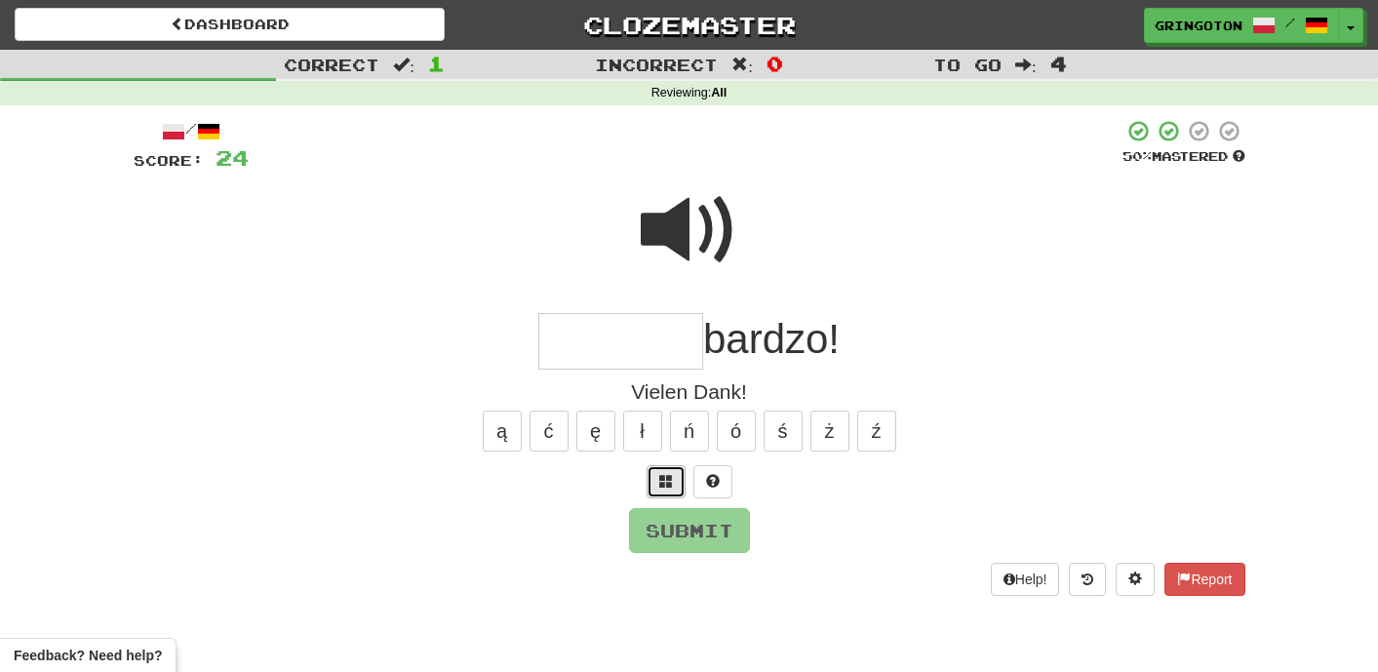
click at [670, 484] on span at bounding box center [666, 481] width 14 height 14
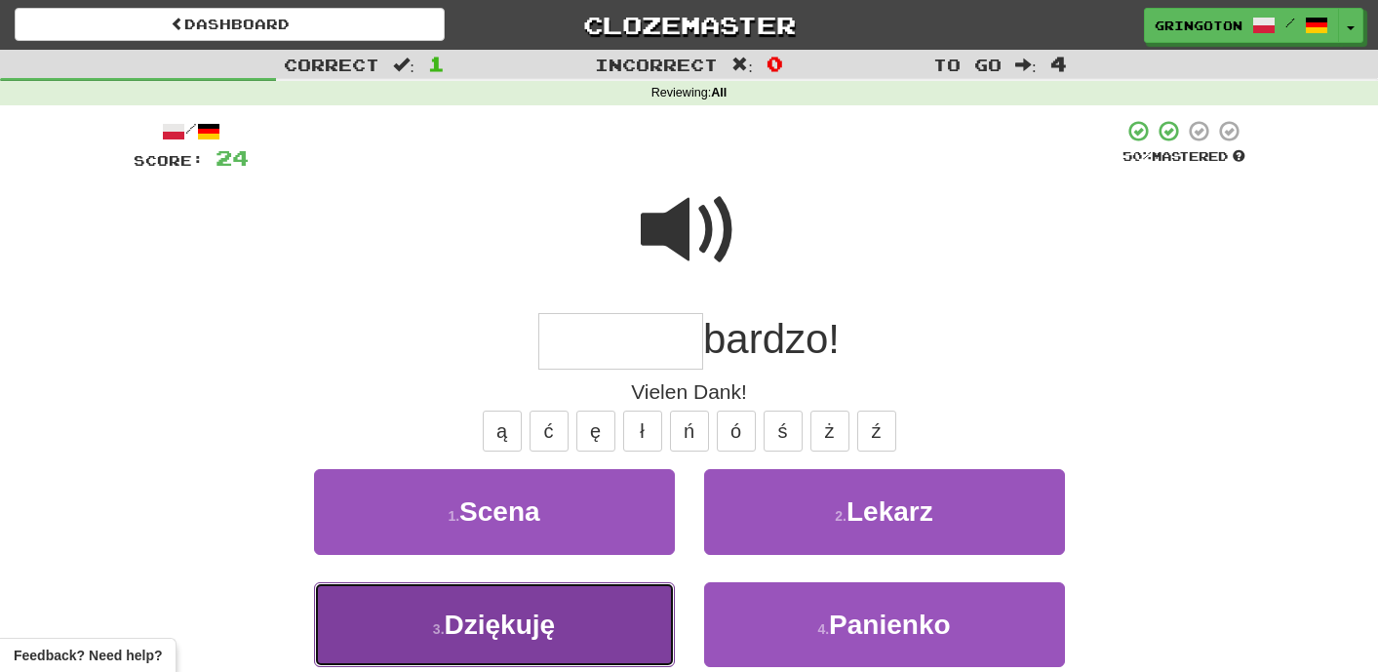
click at [542, 641] on button "3 . Dziękuję" at bounding box center [494, 624] width 361 height 85
type input "********"
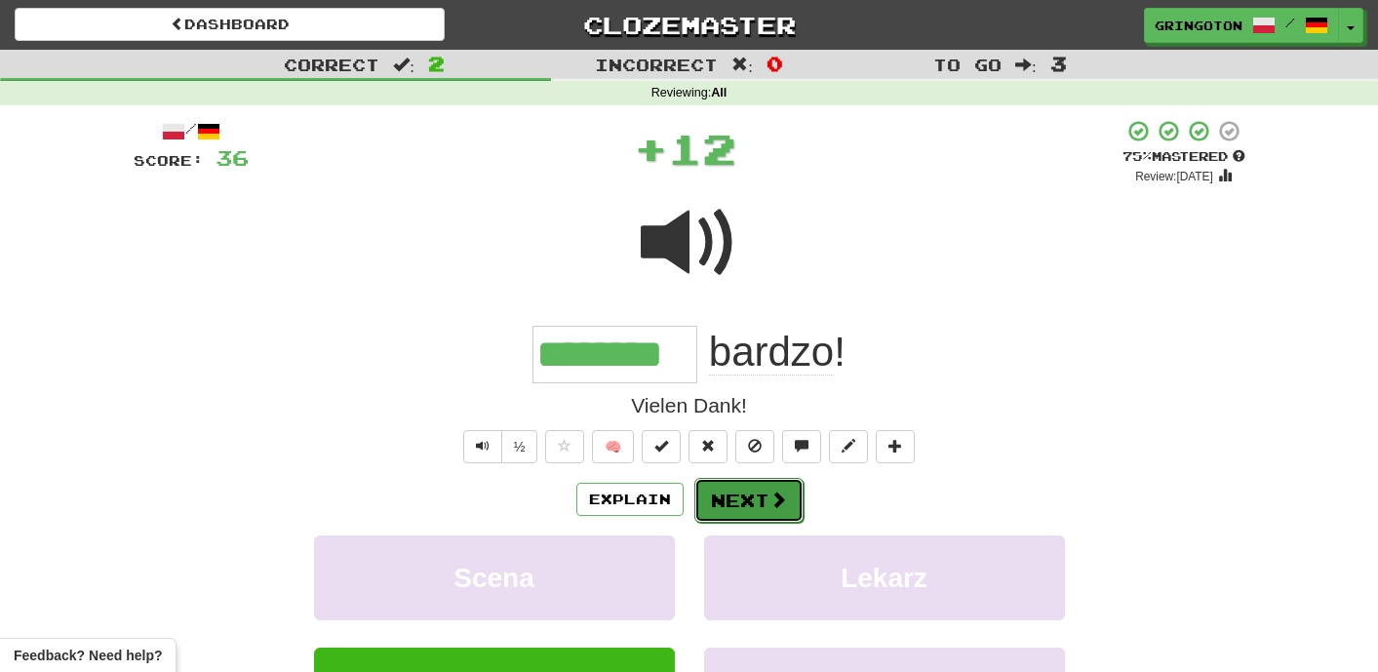
click at [735, 500] on button "Next" at bounding box center [748, 500] width 109 height 45
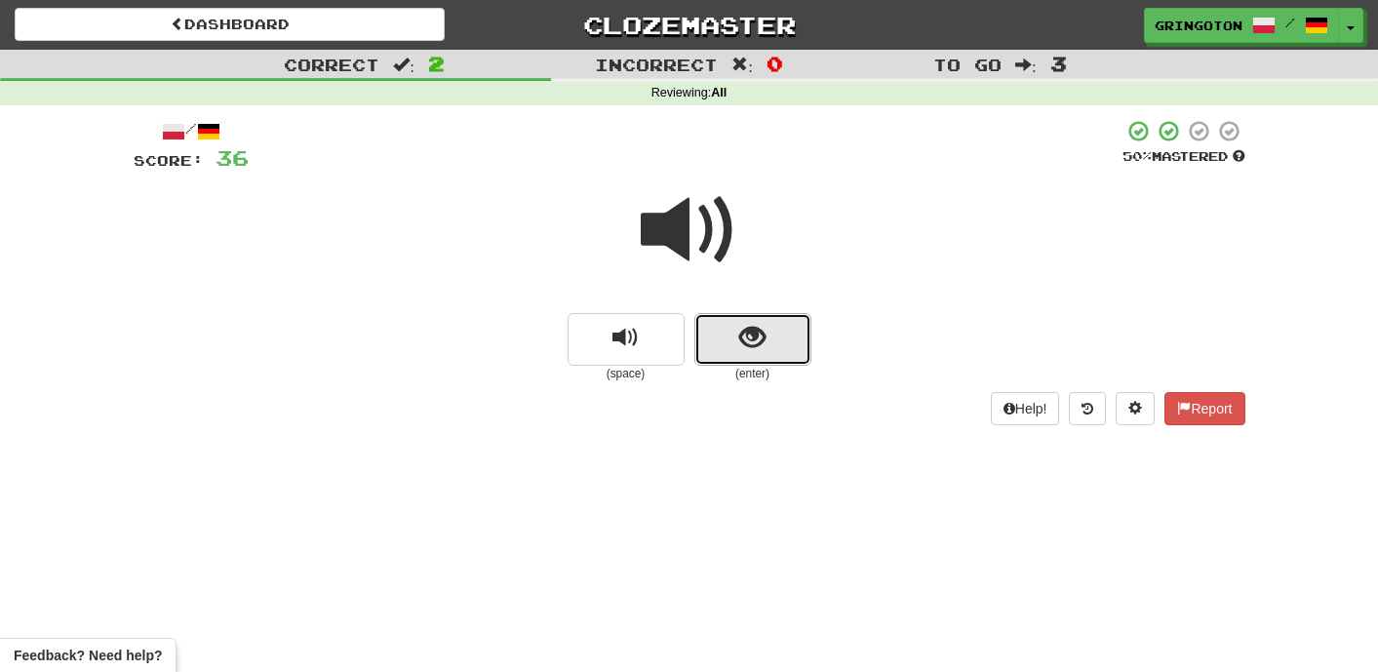
click at [771, 336] on button "show sentence" at bounding box center [752, 339] width 117 height 53
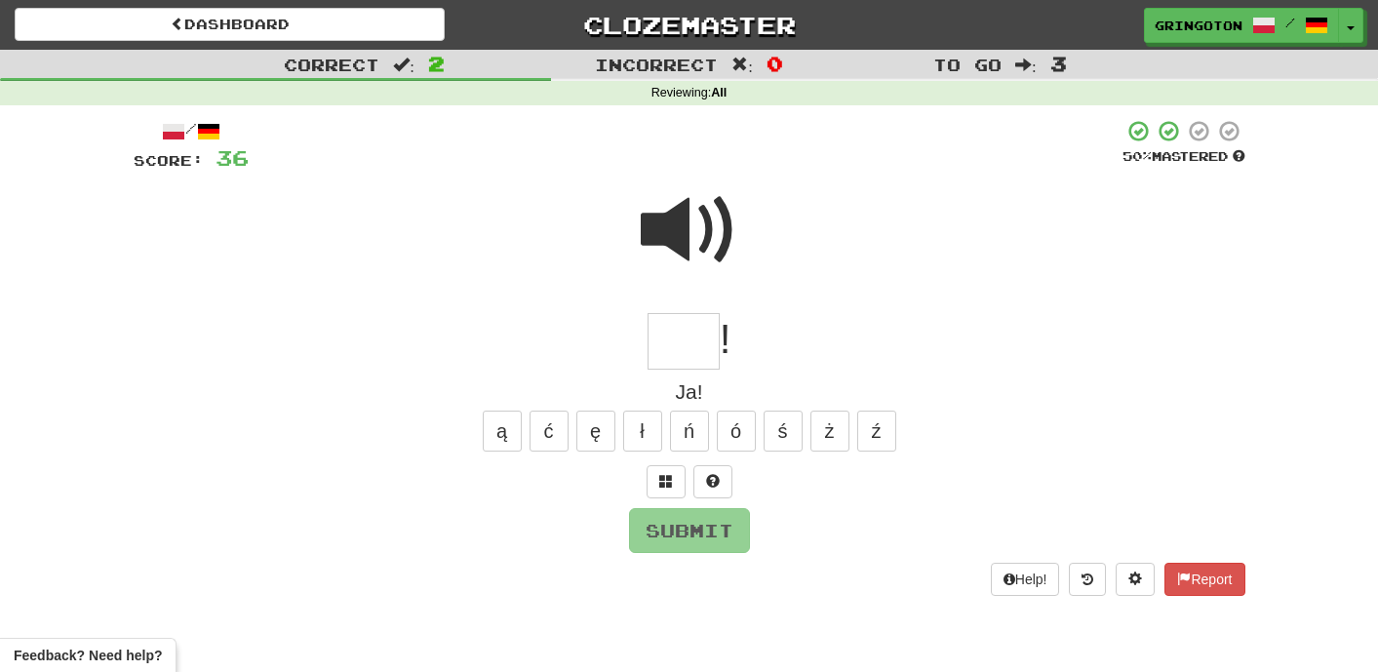
click at [689, 239] on span at bounding box center [690, 230] width 98 height 98
click at [665, 471] on button at bounding box center [665, 481] width 39 height 33
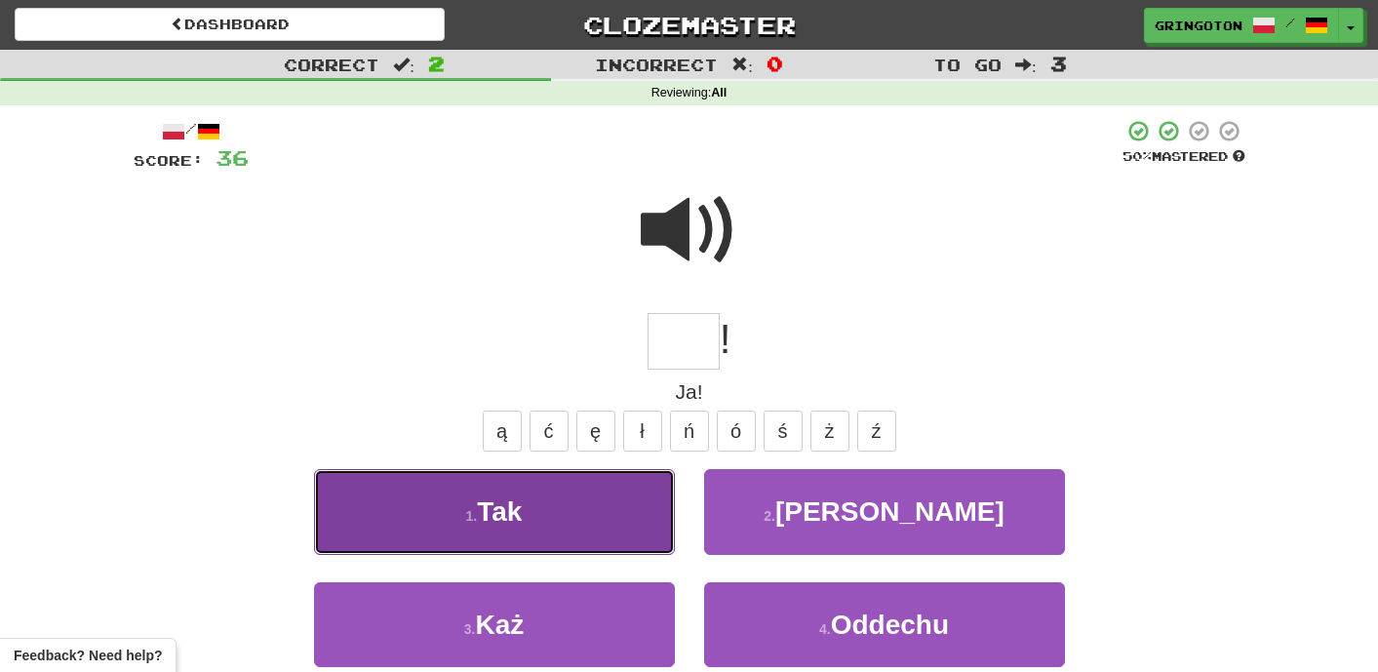
click at [603, 519] on button "1 . Tak" at bounding box center [494, 511] width 361 height 85
type input "***"
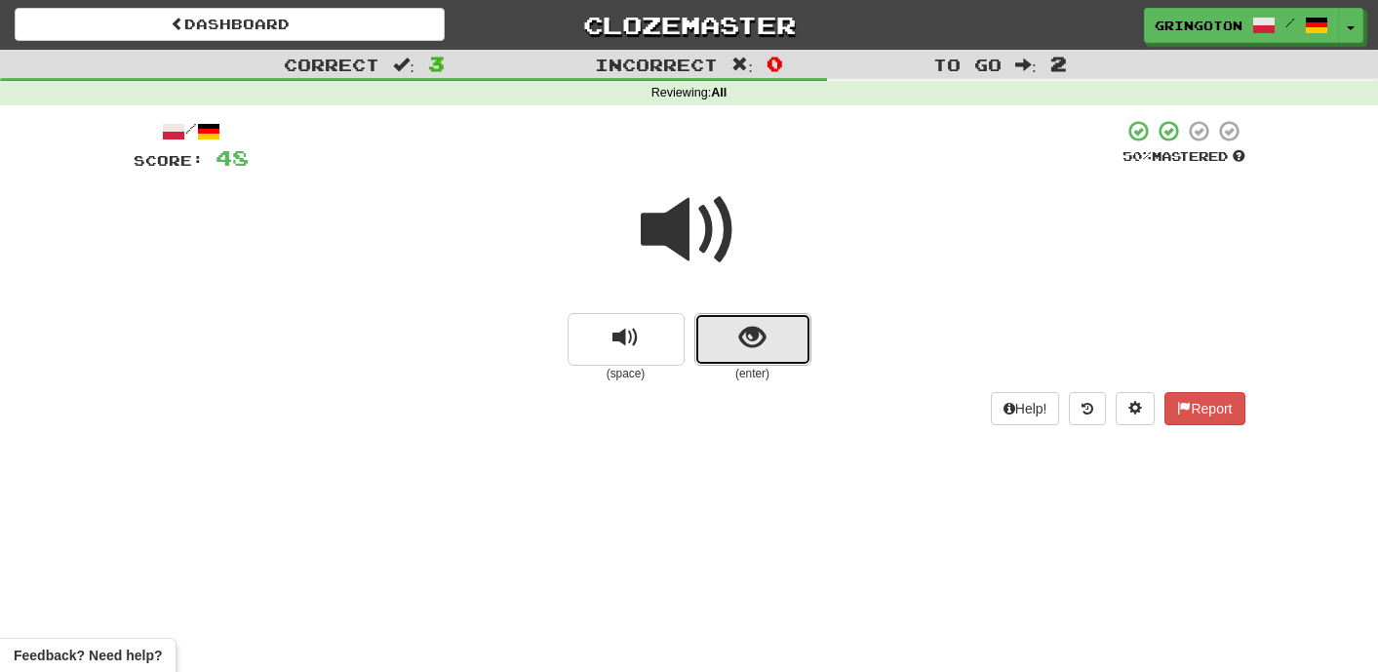
click at [762, 326] on span "show sentence" at bounding box center [752, 338] width 26 height 26
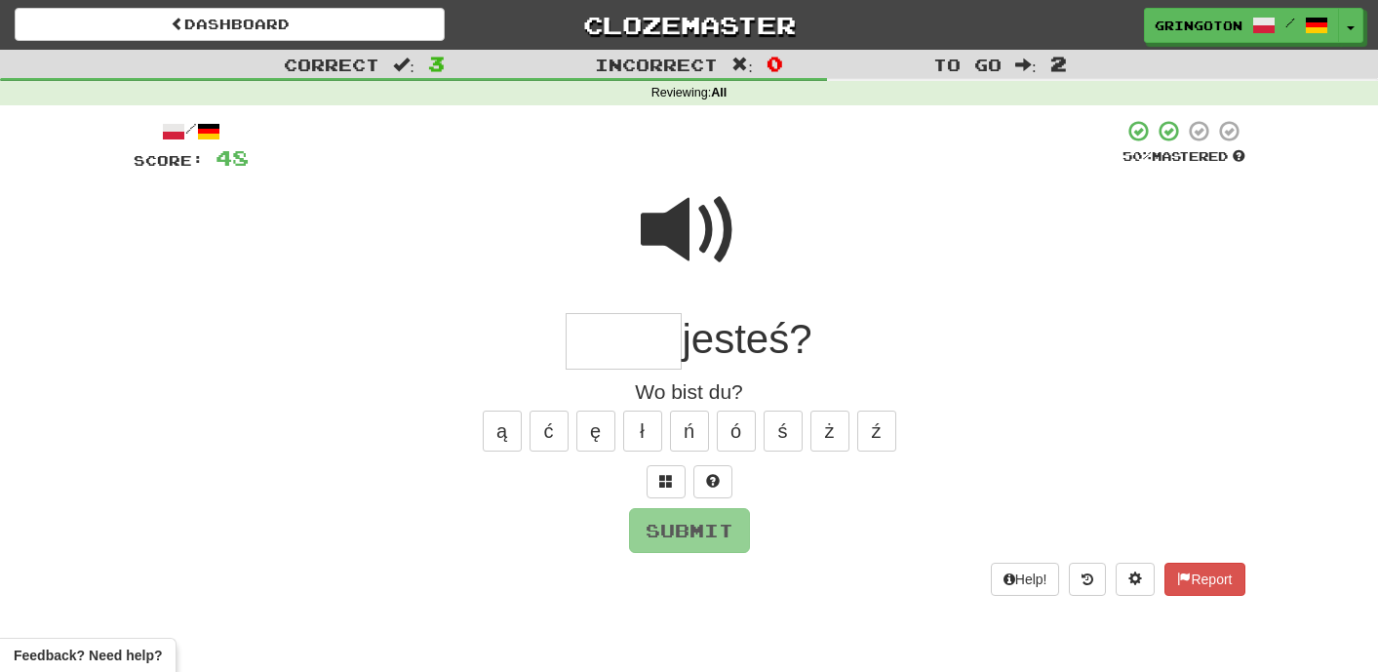
click at [702, 219] on span at bounding box center [690, 230] width 98 height 98
click at [666, 478] on span at bounding box center [666, 481] width 14 height 14
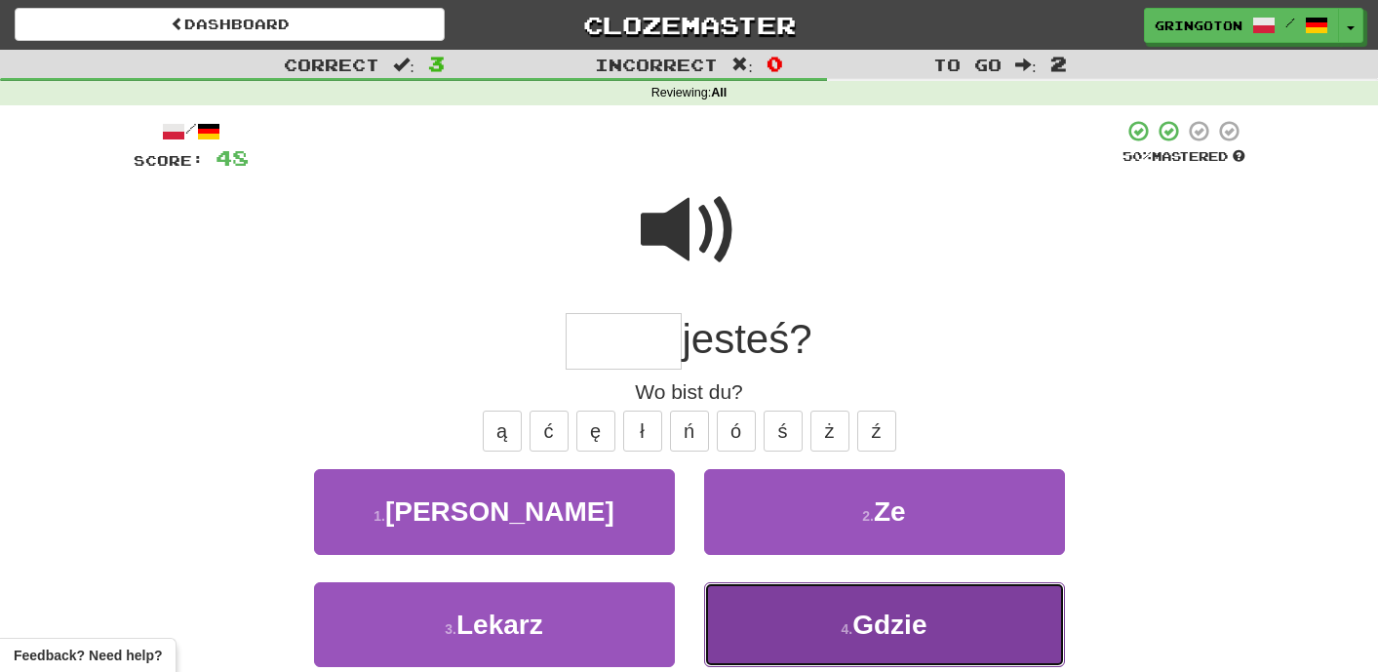
click at [862, 609] on span "Gdzie" at bounding box center [889, 624] width 74 height 30
type input "*****"
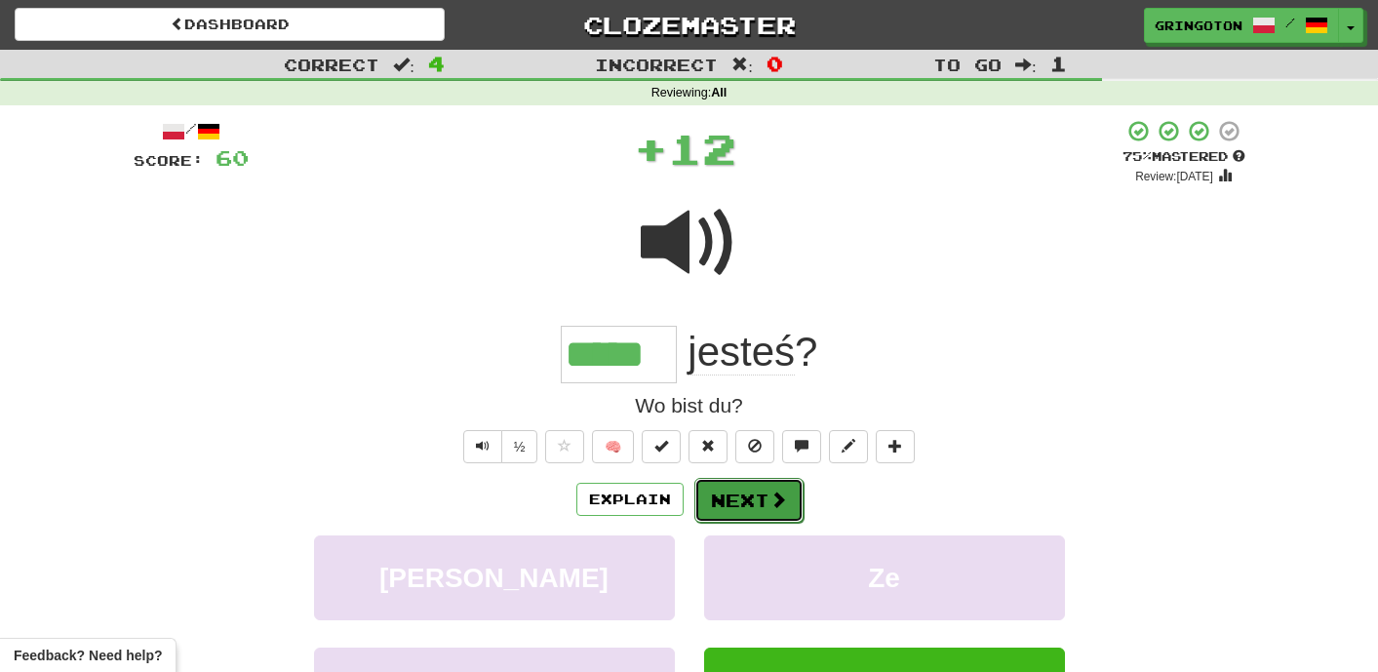
click at [780, 509] on button "Next" at bounding box center [748, 500] width 109 height 45
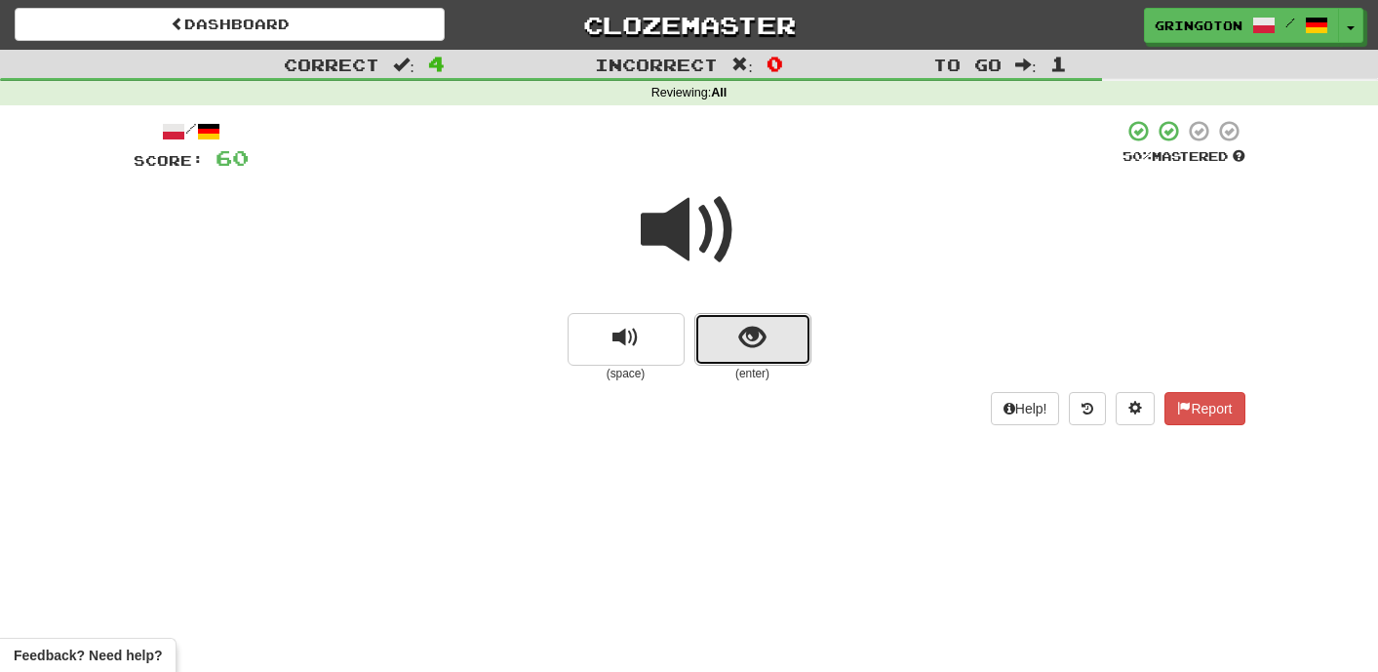
click at [758, 329] on span "show sentence" at bounding box center [752, 338] width 26 height 26
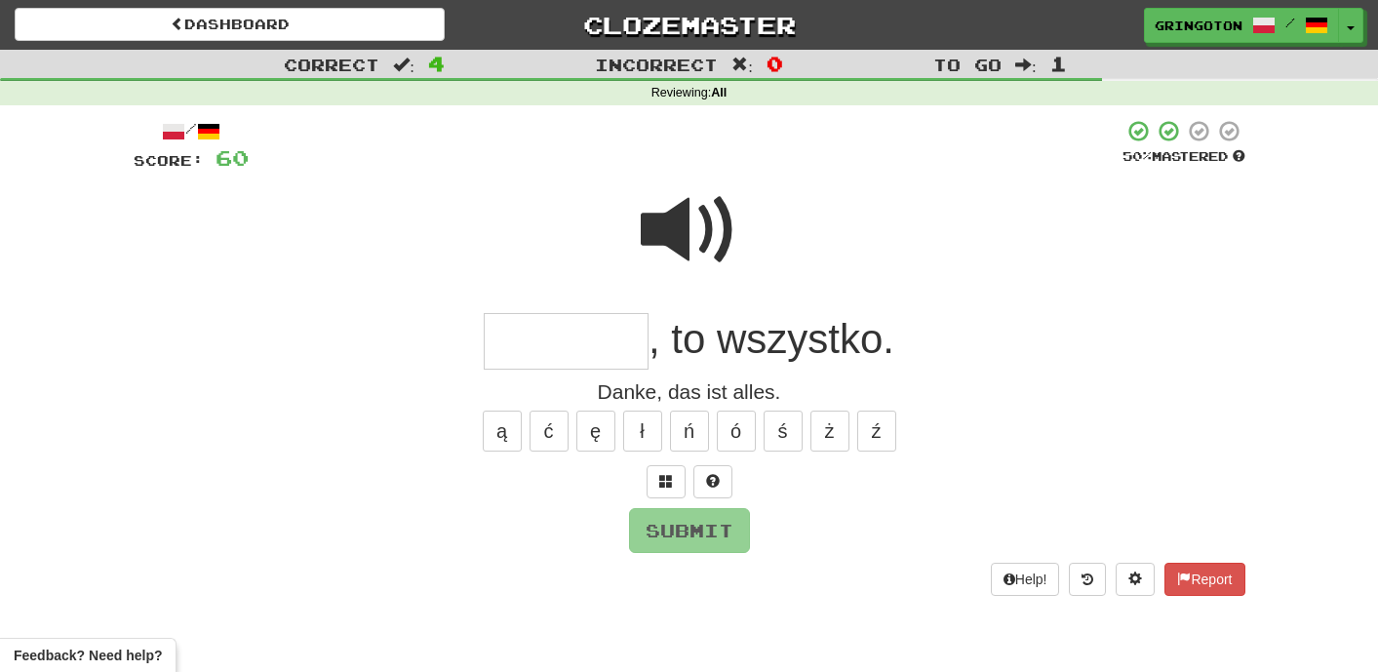
click at [717, 230] on span at bounding box center [690, 230] width 98 height 98
click at [605, 348] on input "text" at bounding box center [566, 342] width 165 height 58
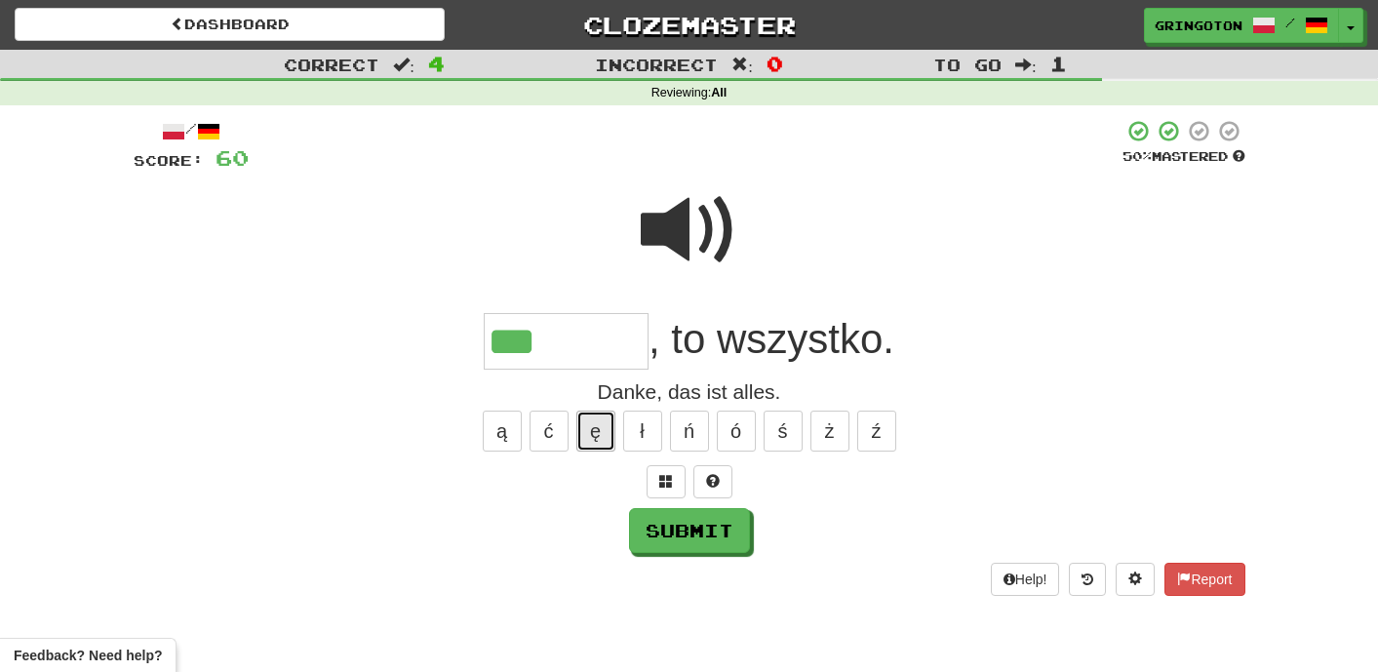
click at [585, 418] on button "ę" at bounding box center [595, 430] width 39 height 41
click at [587, 442] on button "ę" at bounding box center [595, 430] width 39 height 41
type input "********"
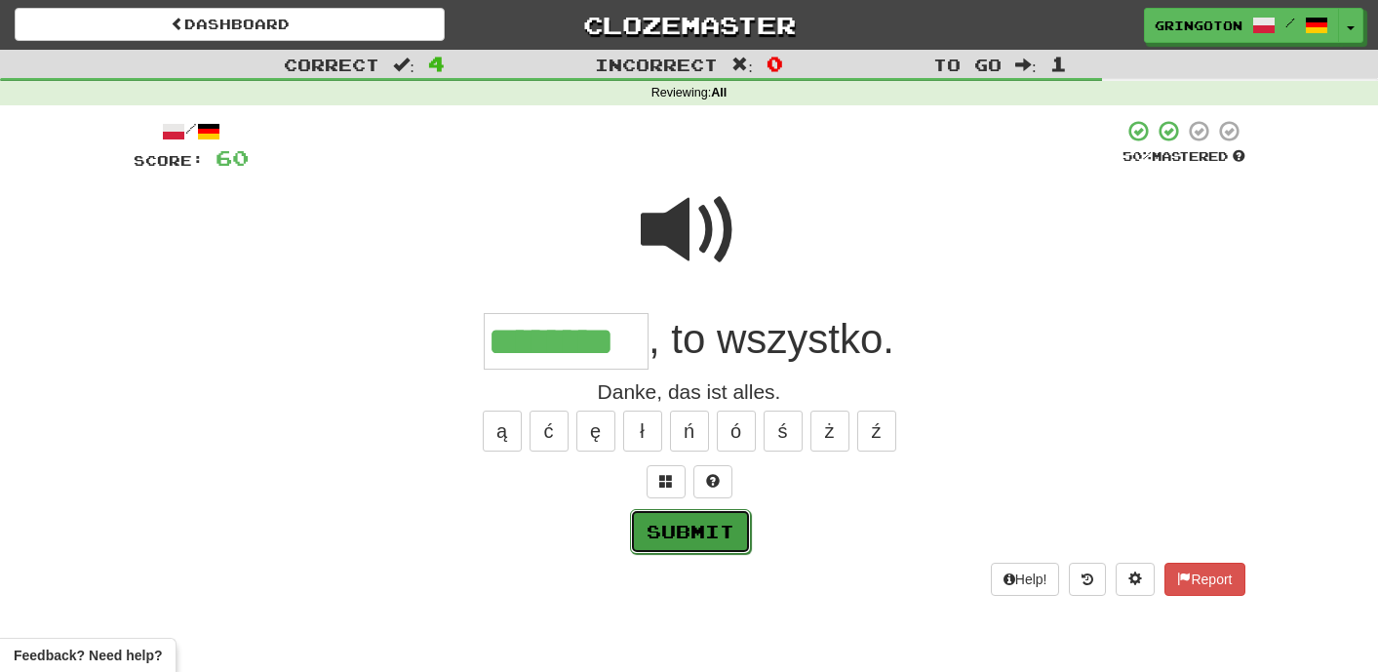
click at [723, 527] on button "Submit" at bounding box center [690, 531] width 121 height 45
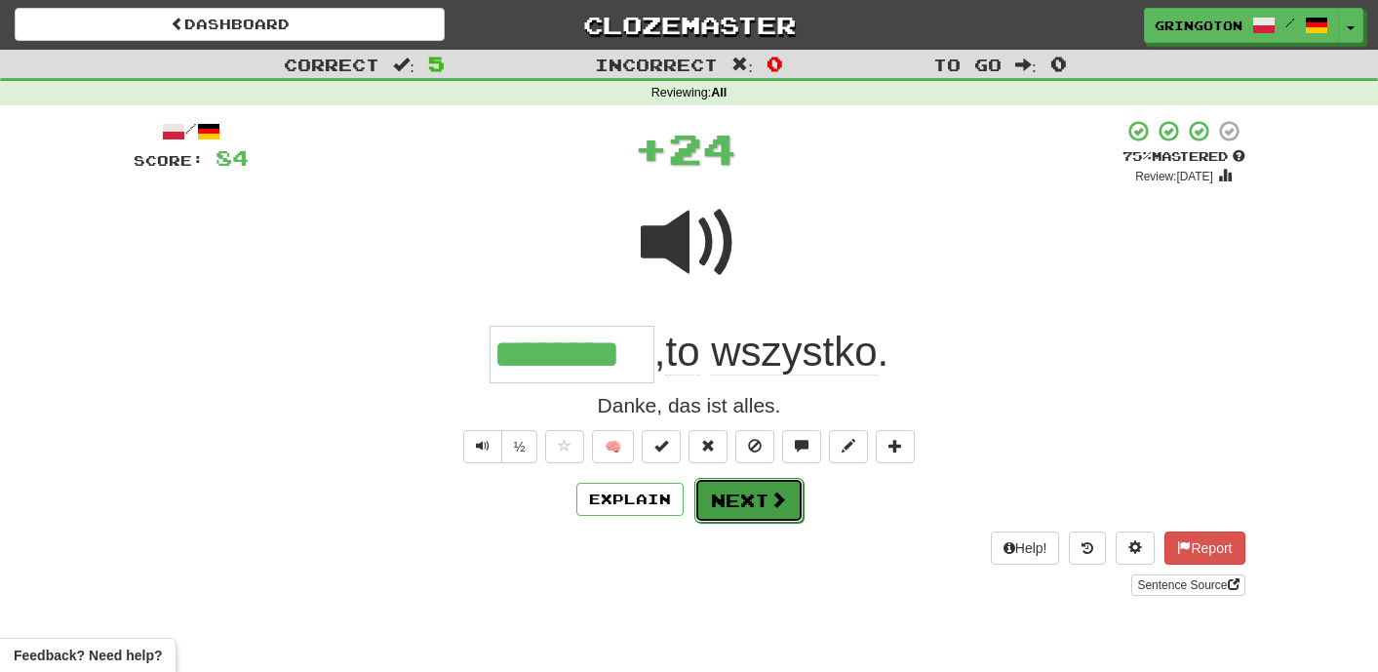
click at [753, 503] on button "Next" at bounding box center [748, 500] width 109 height 45
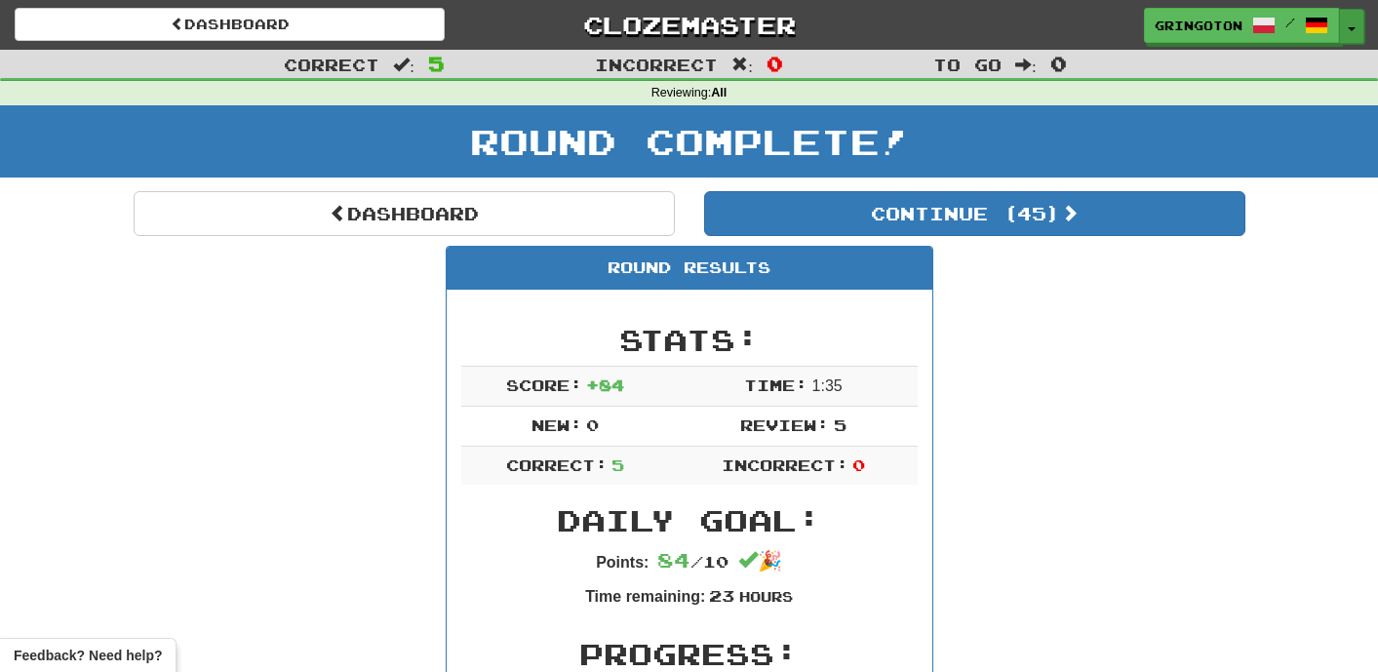
click at [1348, 27] on span "button" at bounding box center [1352, 29] width 8 height 4
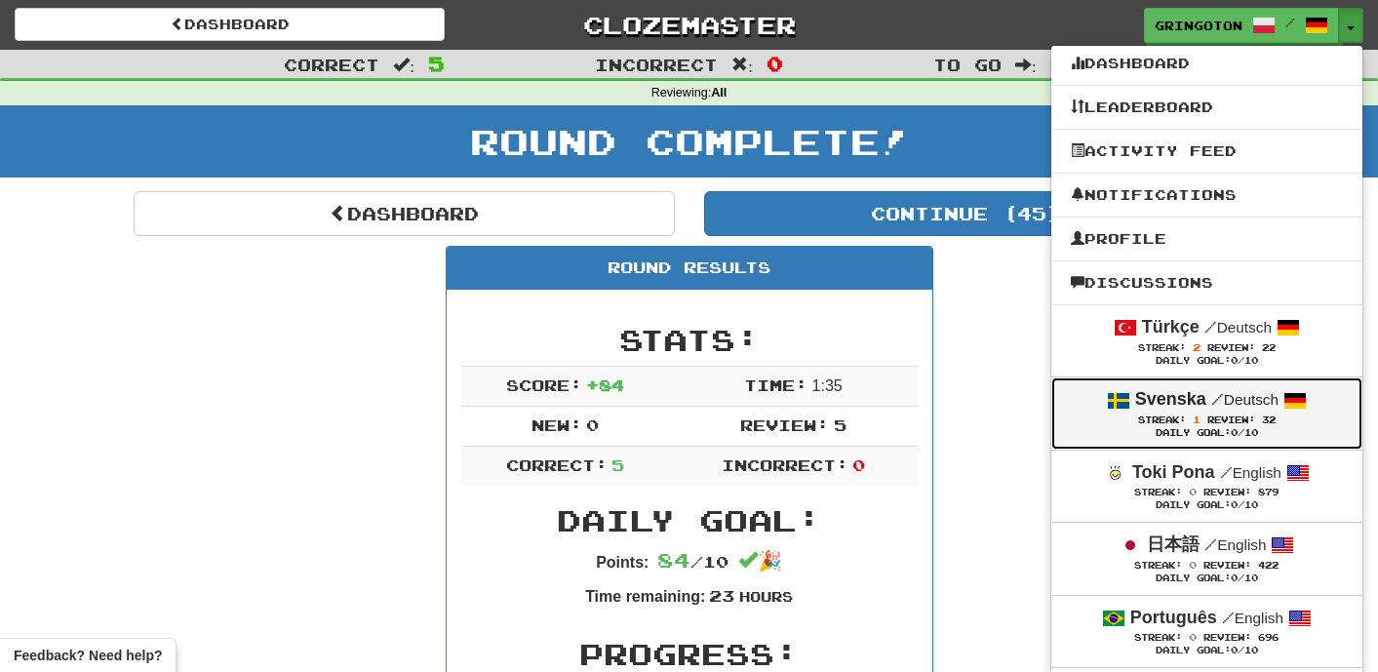
click at [1113, 421] on div "Streak: 1 Review: 32" at bounding box center [1207, 419] width 272 height 15
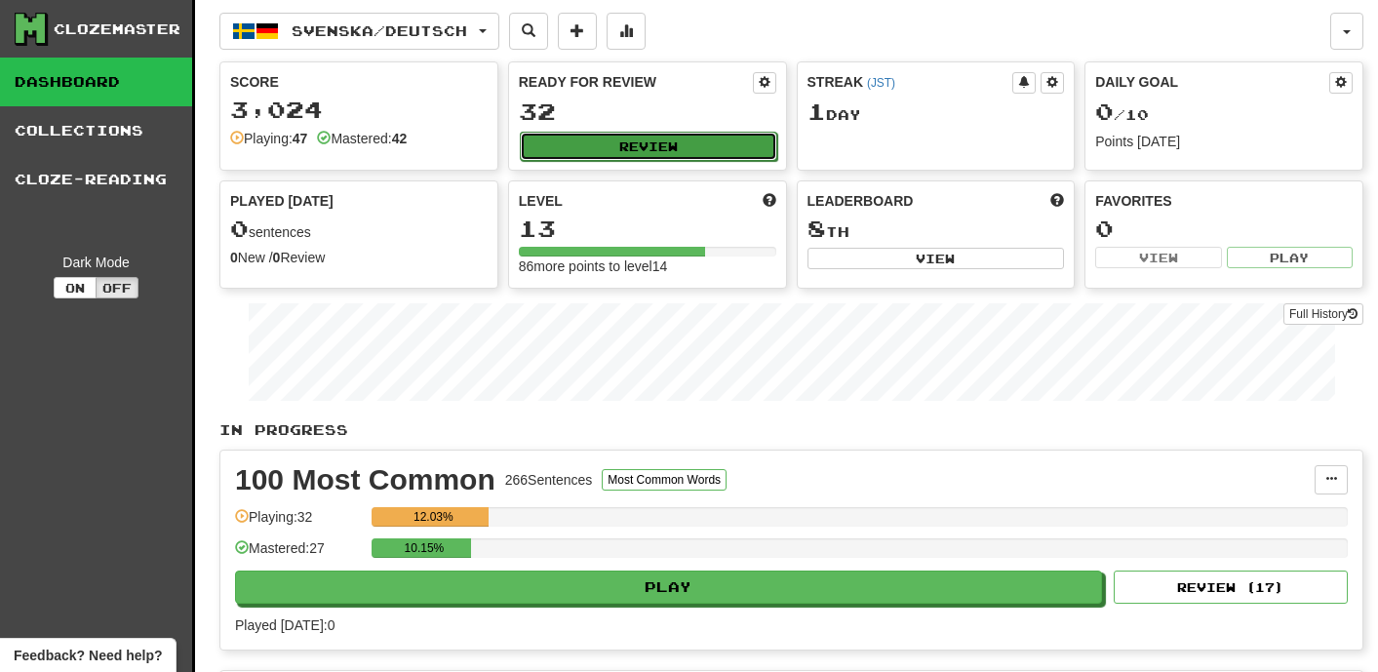
click at [672, 154] on button "Review" at bounding box center [648, 146] width 257 height 29
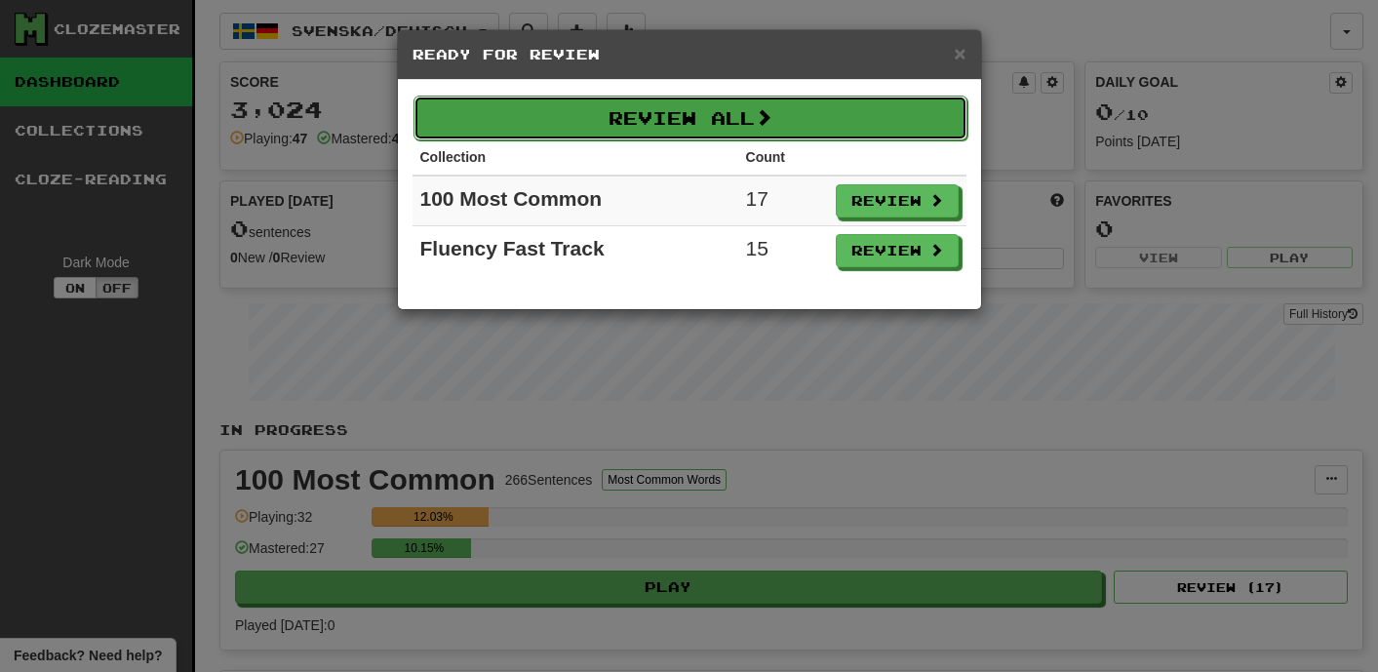
click at [675, 124] on button "Review All" at bounding box center [690, 118] width 554 height 45
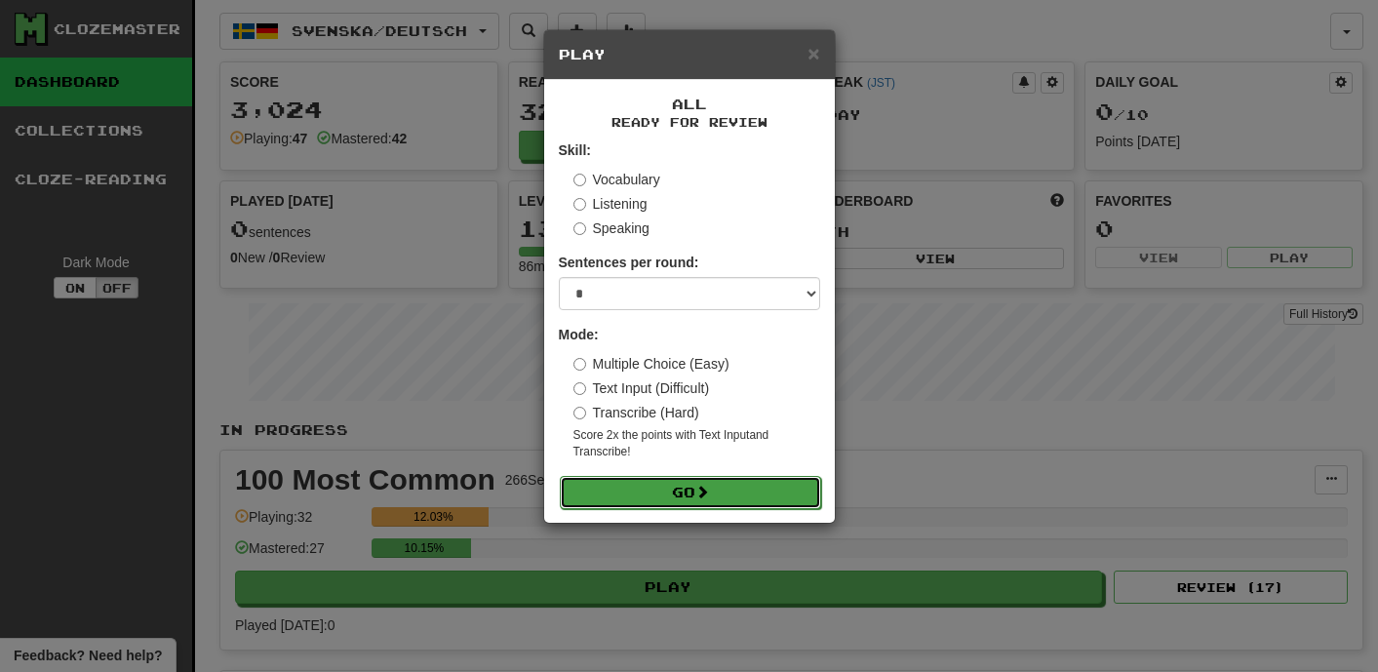
click at [691, 488] on button "Go" at bounding box center [690, 492] width 261 height 33
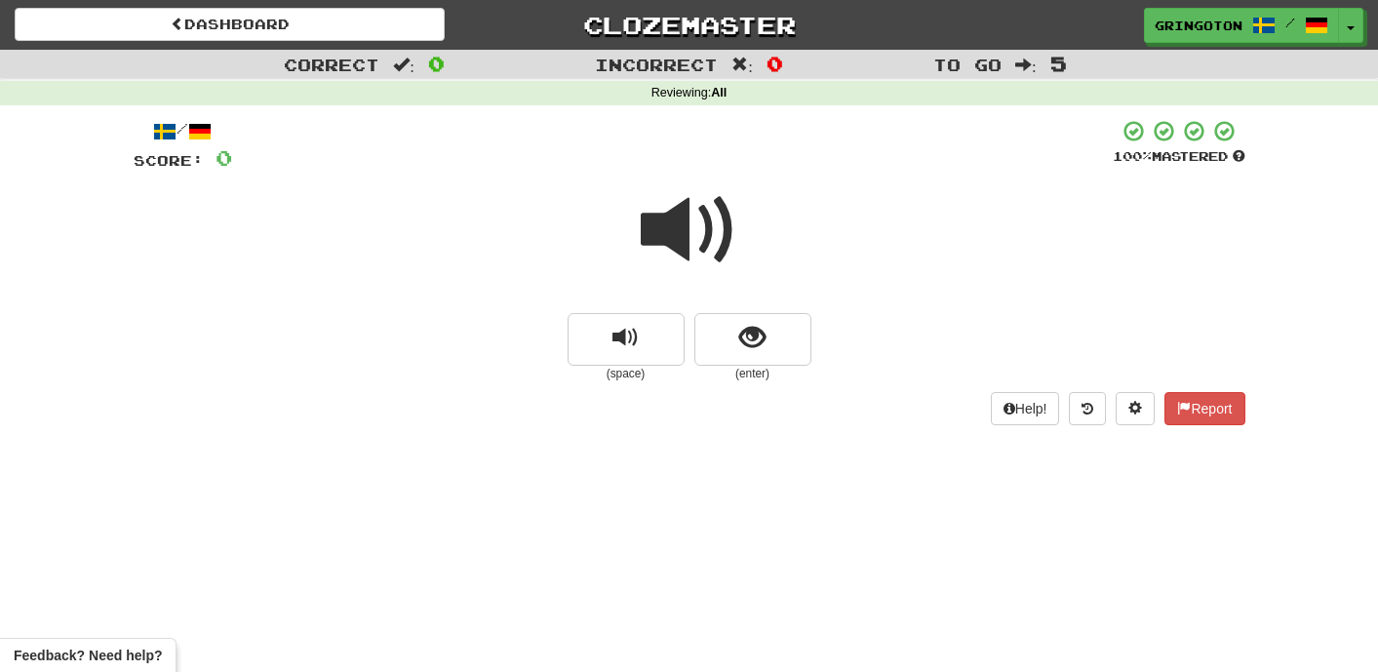
click at [705, 229] on span at bounding box center [690, 230] width 98 height 98
click at [757, 343] on span "show sentence" at bounding box center [752, 338] width 26 height 26
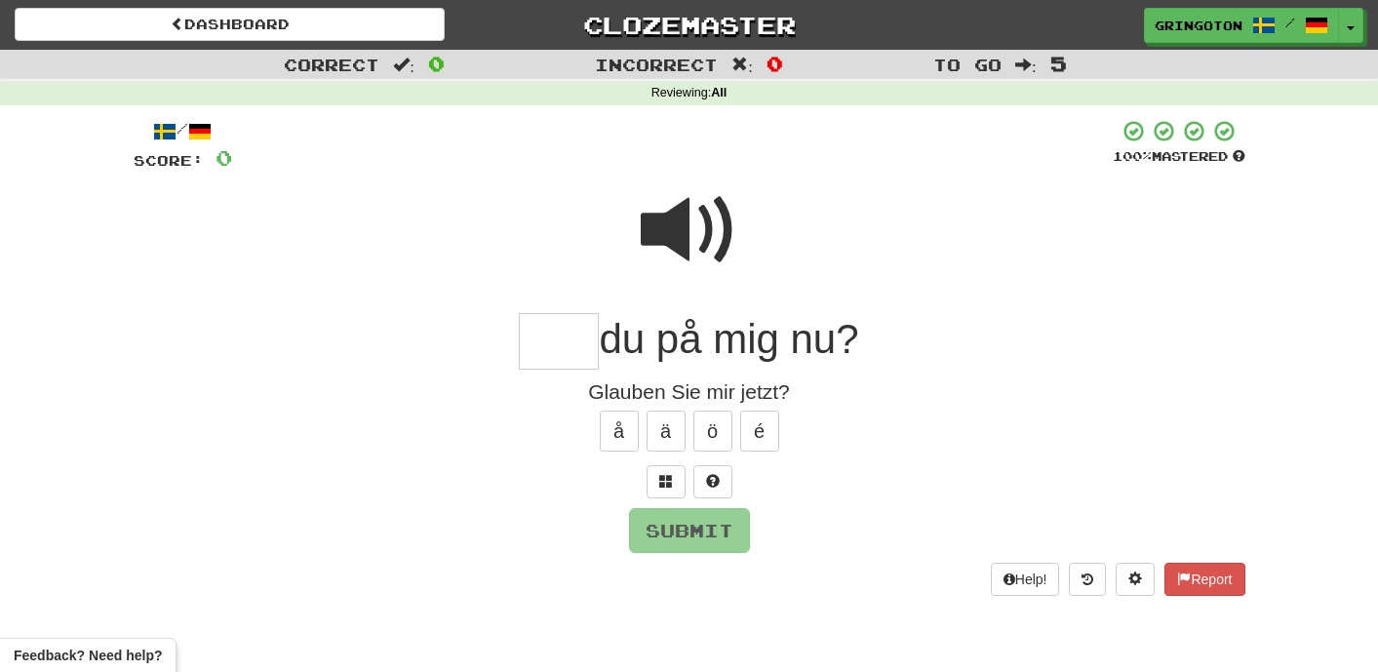
click at [698, 228] on span at bounding box center [690, 230] width 98 height 98
click at [551, 347] on input "text" at bounding box center [559, 342] width 80 height 58
type input "****"
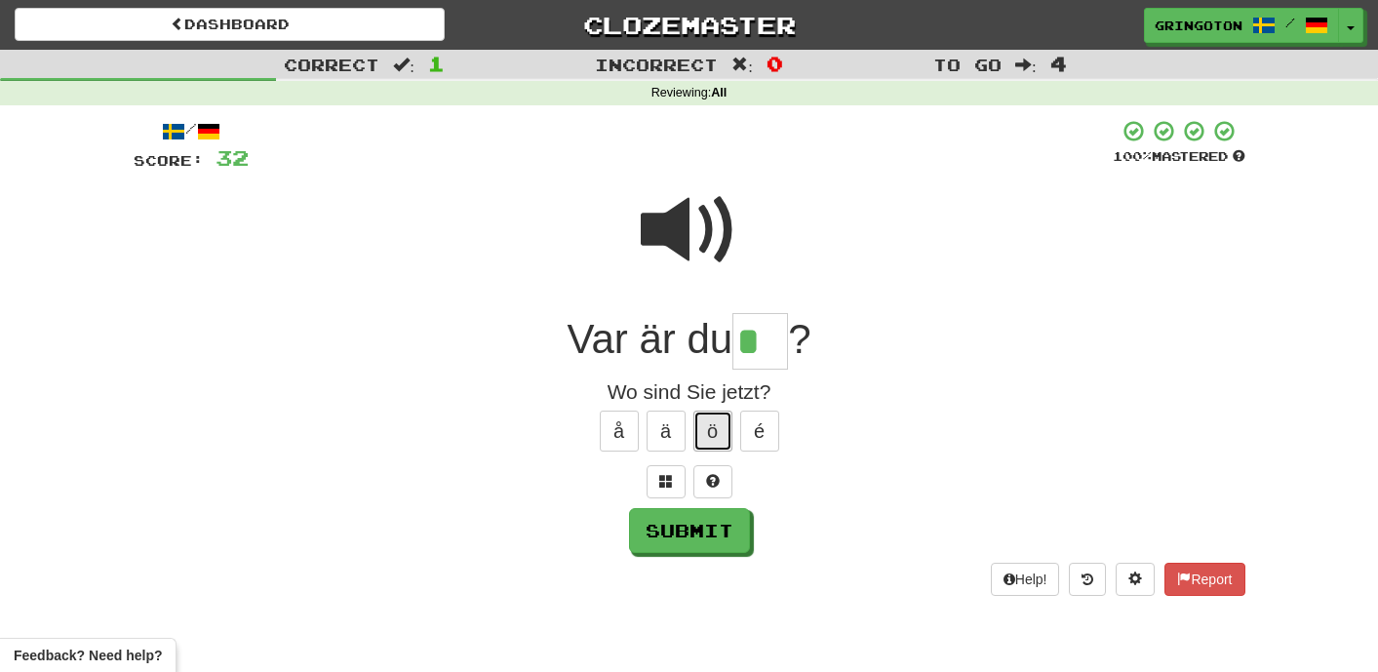
click at [714, 428] on button "ö" at bounding box center [712, 430] width 39 height 41
type input "**"
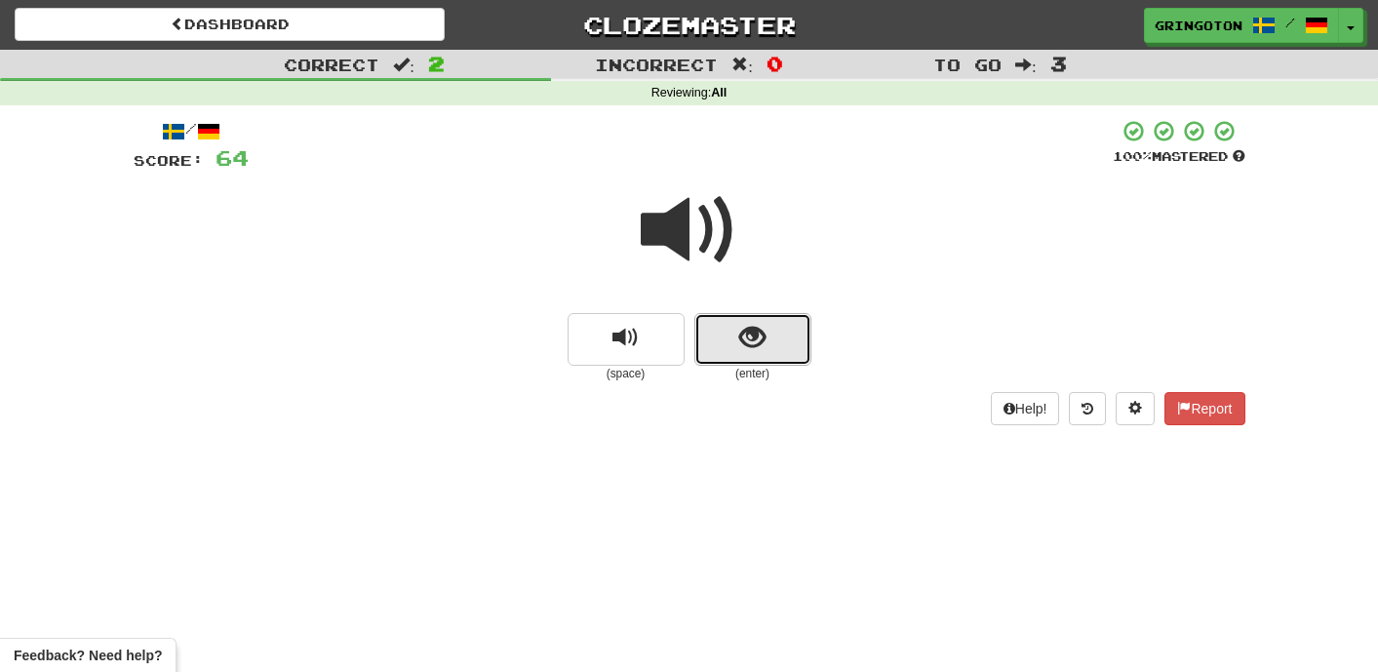
click at [743, 362] on button "show sentence" at bounding box center [752, 339] width 117 height 53
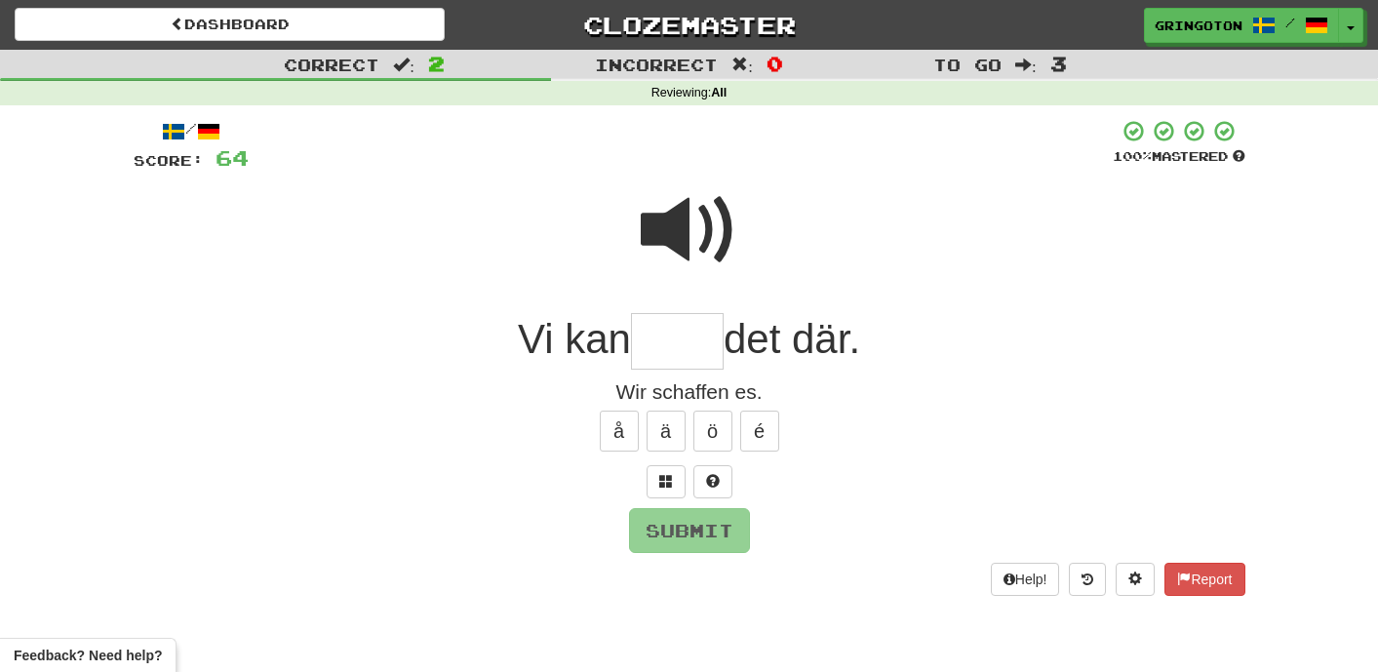
click at [707, 222] on span at bounding box center [690, 230] width 98 height 98
click at [676, 345] on input "text" at bounding box center [677, 342] width 93 height 58
click at [666, 474] on span at bounding box center [666, 481] width 14 height 14
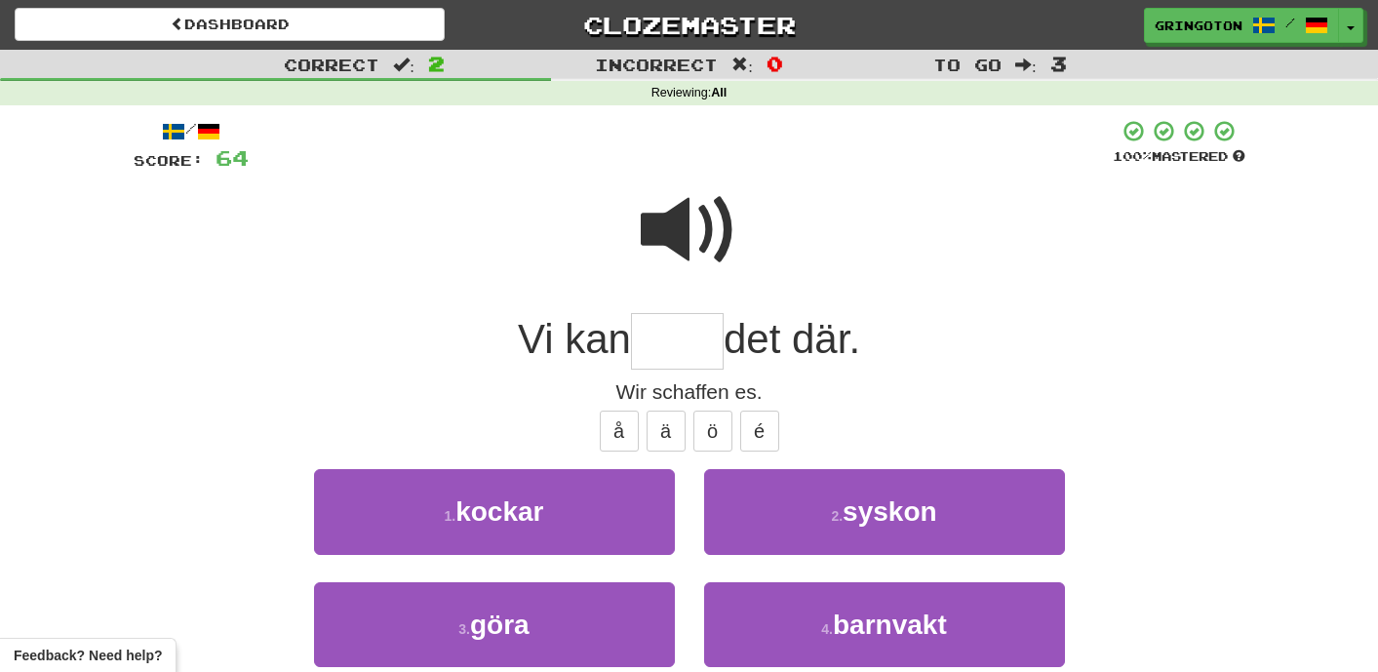
click at [665, 239] on span at bounding box center [690, 230] width 98 height 98
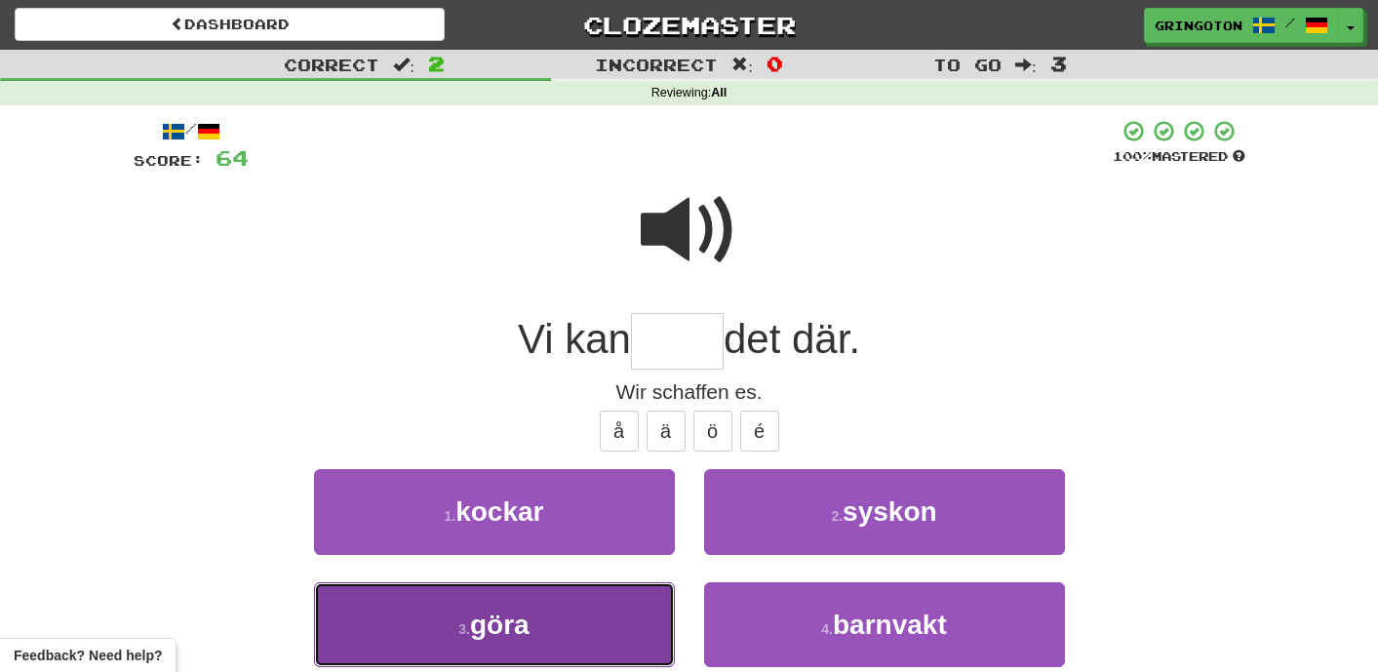
click at [561, 640] on button "3 . göra" at bounding box center [494, 624] width 361 height 85
type input "****"
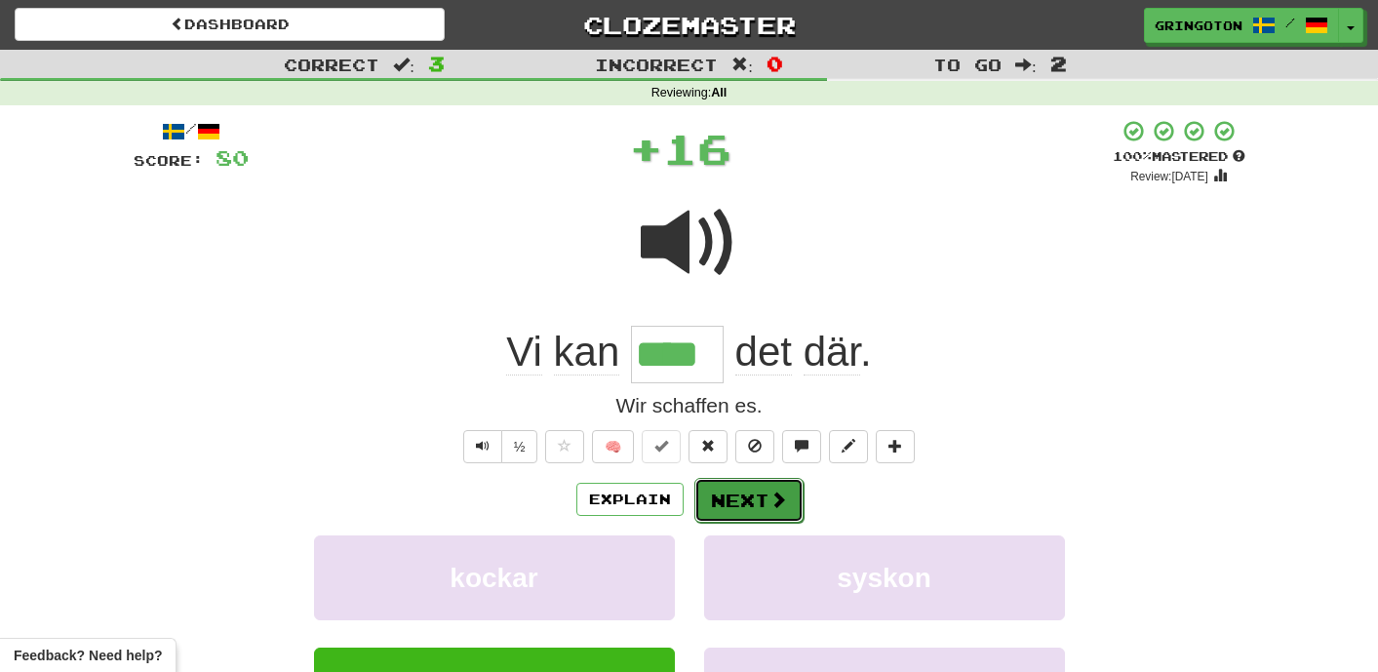
click at [739, 493] on button "Next" at bounding box center [748, 500] width 109 height 45
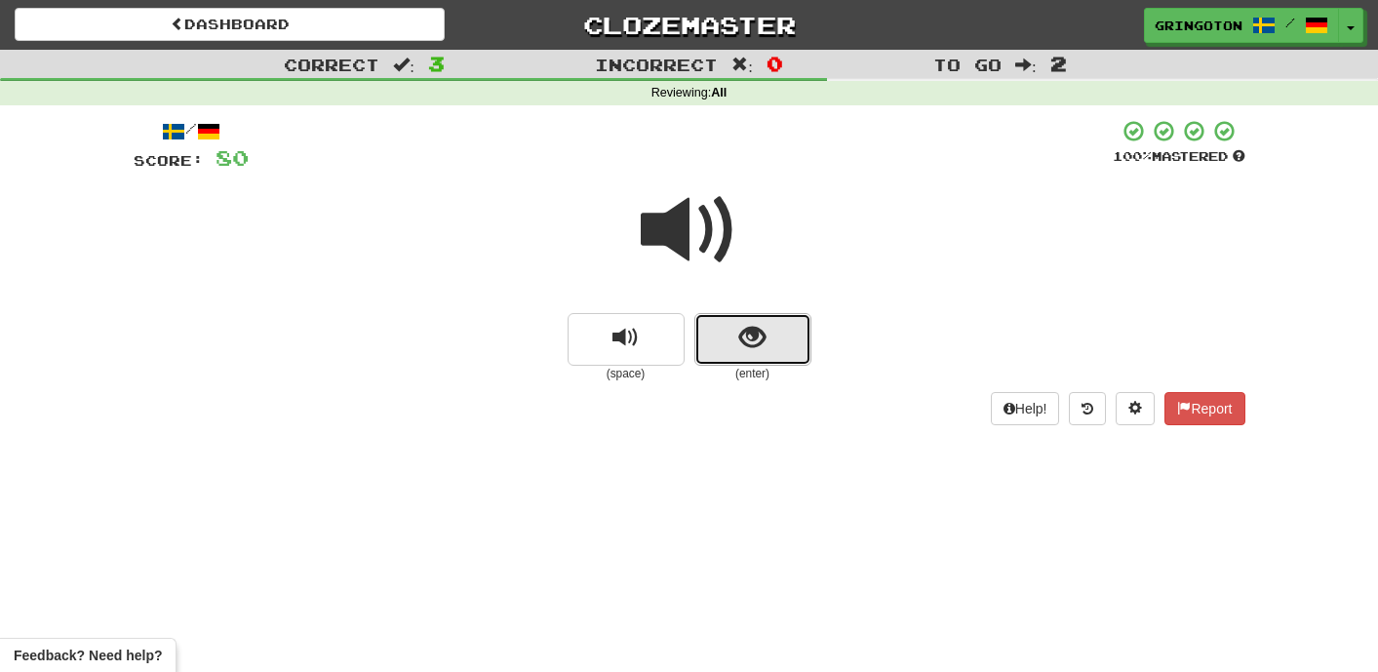
click at [743, 331] on span "show sentence" at bounding box center [752, 338] width 26 height 26
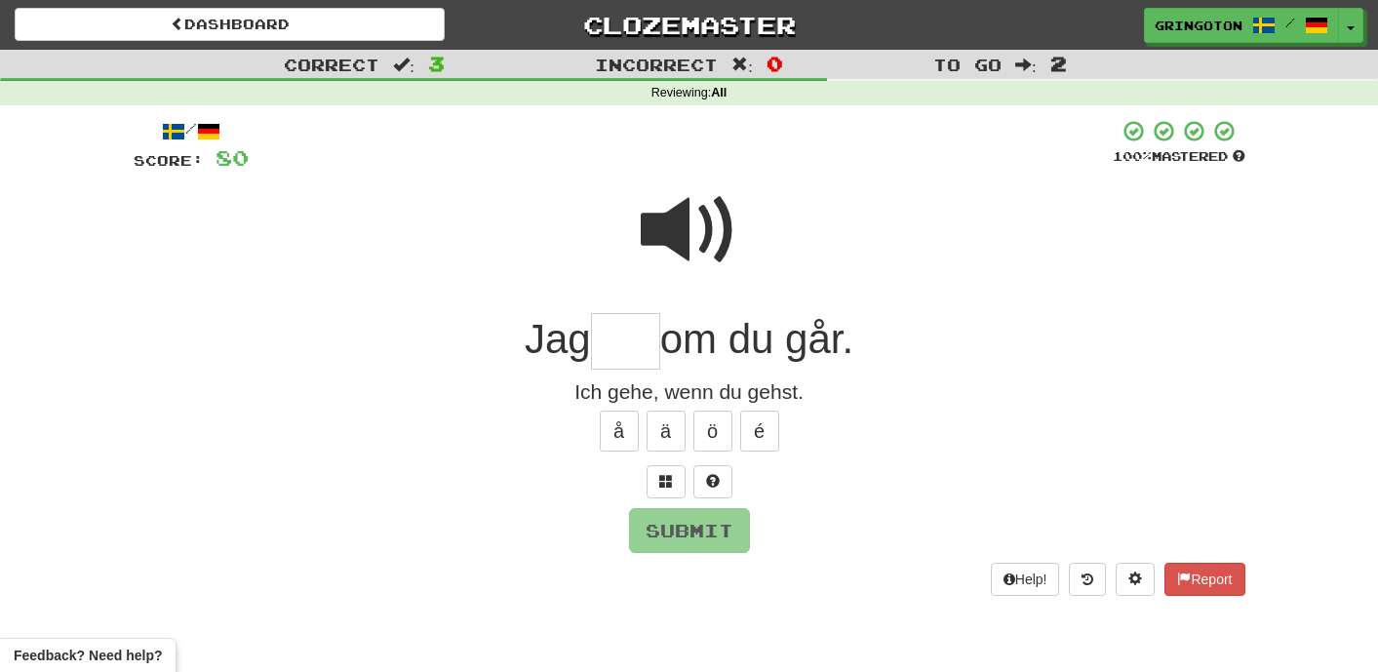
click at [722, 223] on span at bounding box center [690, 230] width 98 height 98
click at [671, 481] on span at bounding box center [666, 481] width 14 height 14
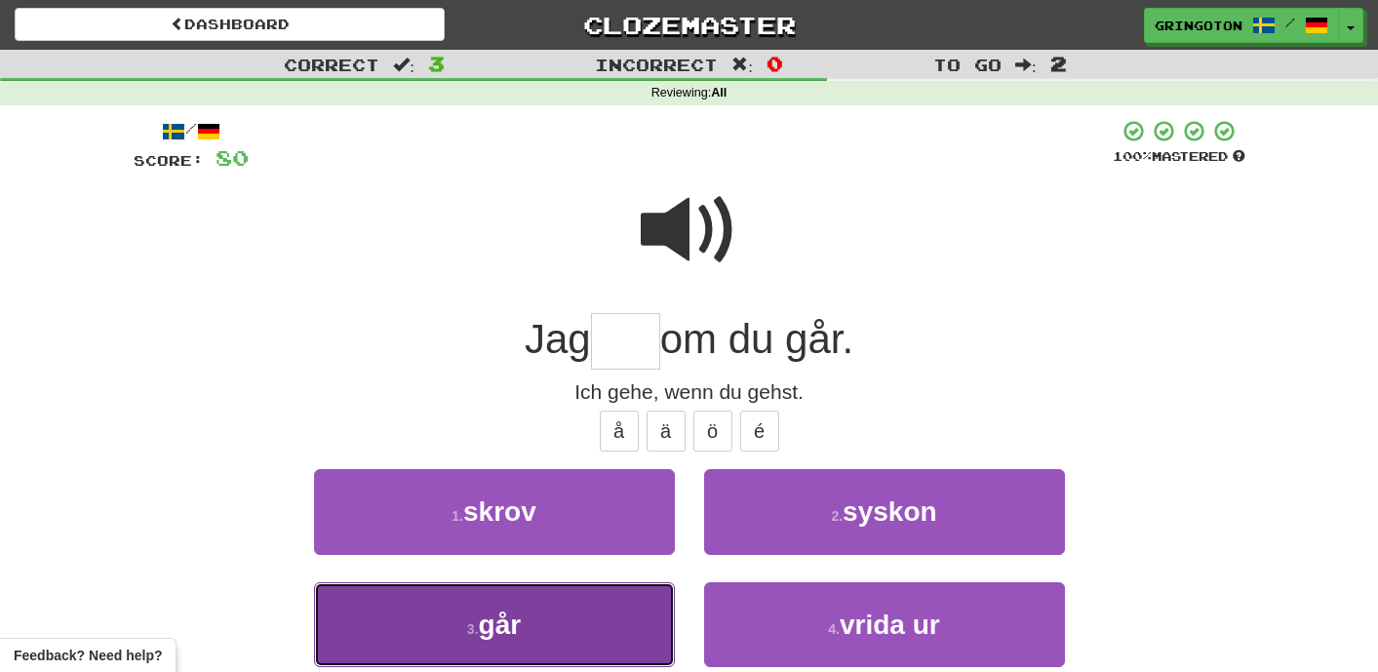
click at [566, 635] on button "3 . går" at bounding box center [494, 624] width 361 height 85
type input "***"
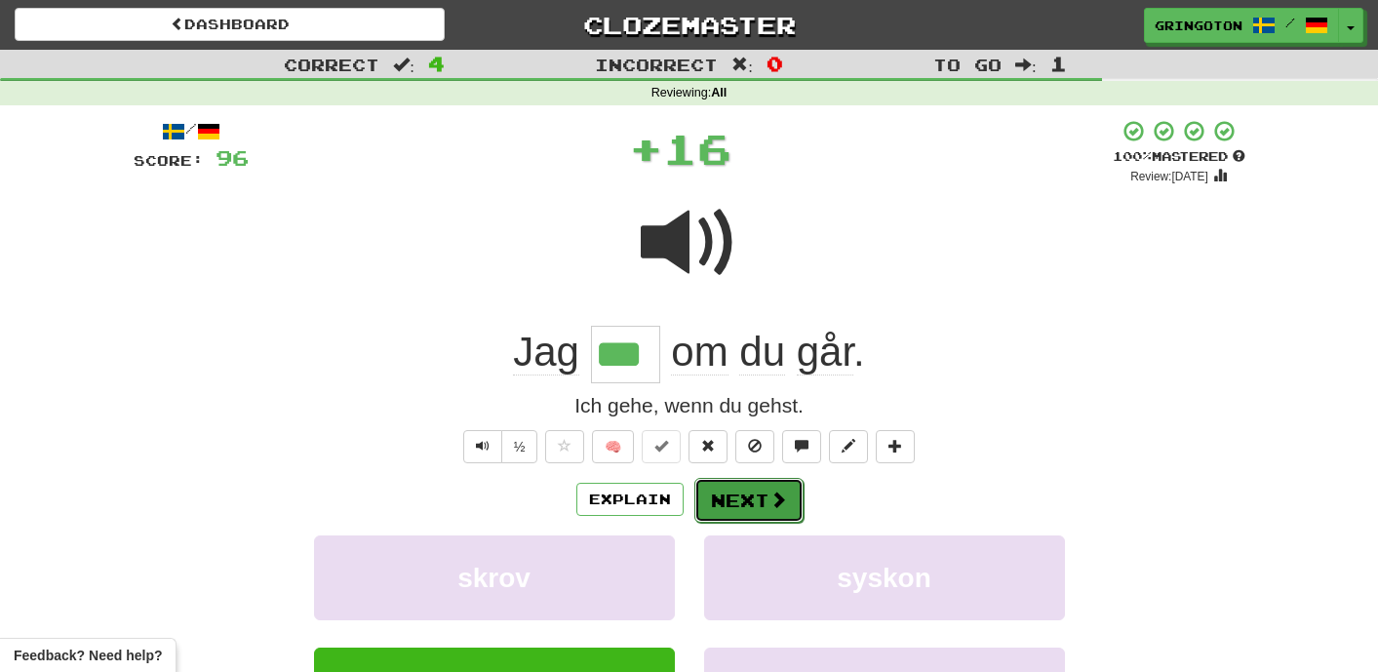
click at [756, 507] on button "Next" at bounding box center [748, 500] width 109 height 45
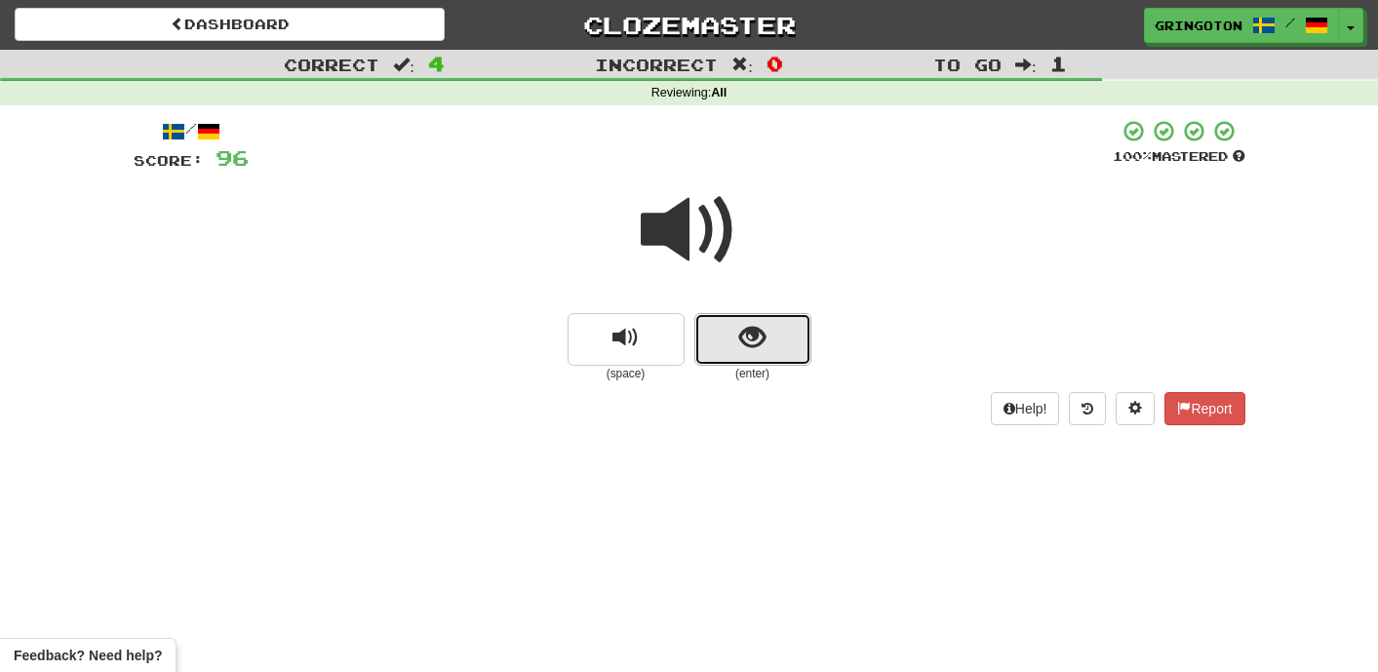
click at [751, 343] on span "show sentence" at bounding box center [752, 338] width 26 height 26
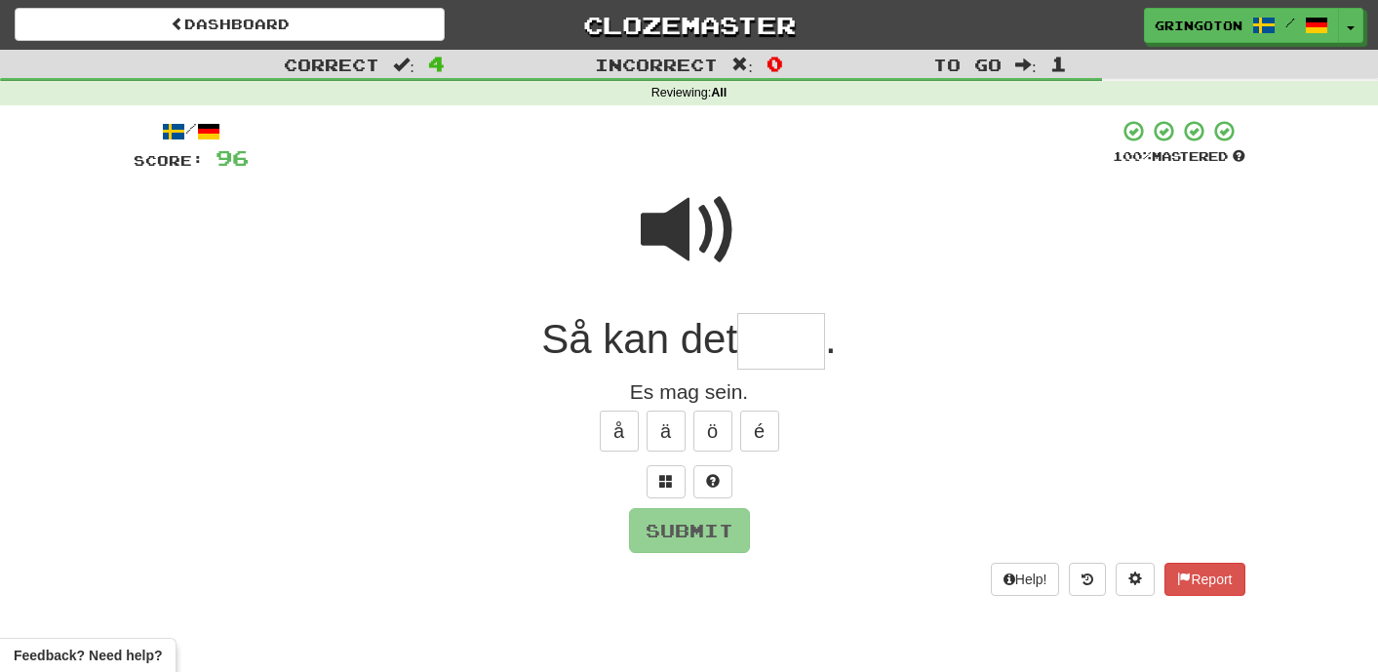
click at [709, 223] on span at bounding box center [690, 230] width 98 height 98
click at [682, 478] on button at bounding box center [665, 481] width 39 height 33
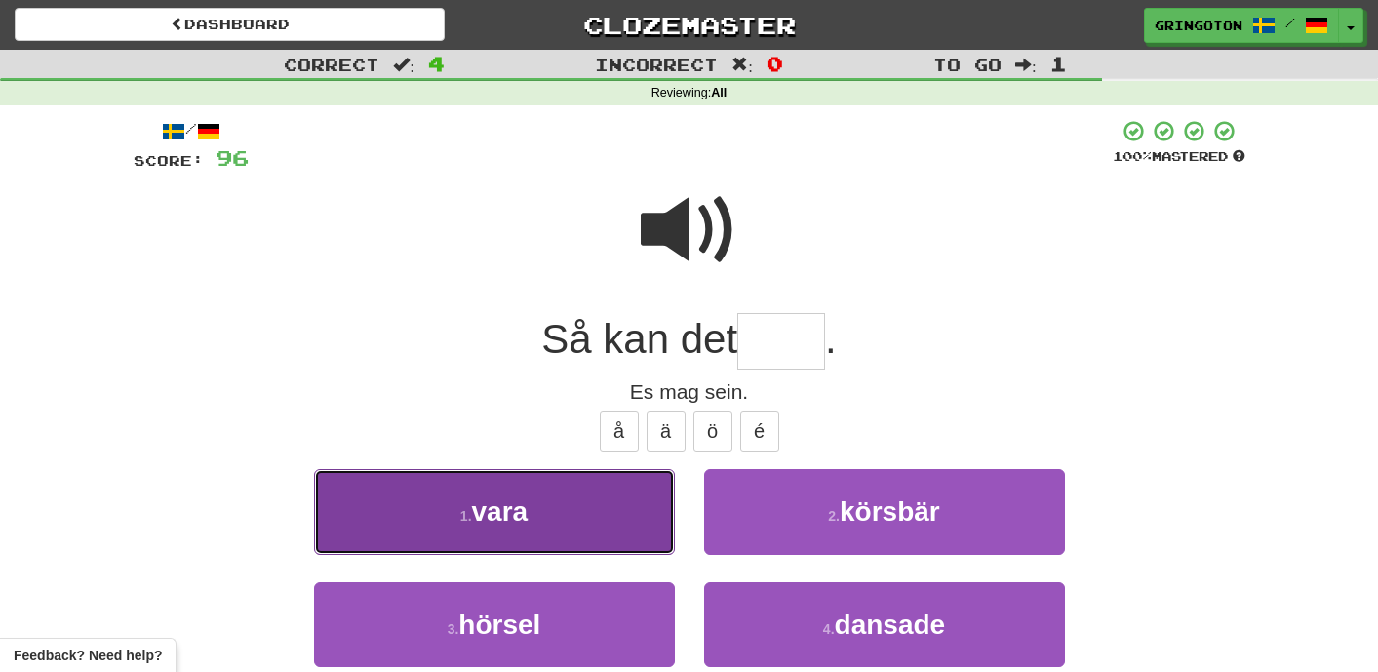
click at [582, 506] on button "1 . vara" at bounding box center [494, 511] width 361 height 85
type input "****"
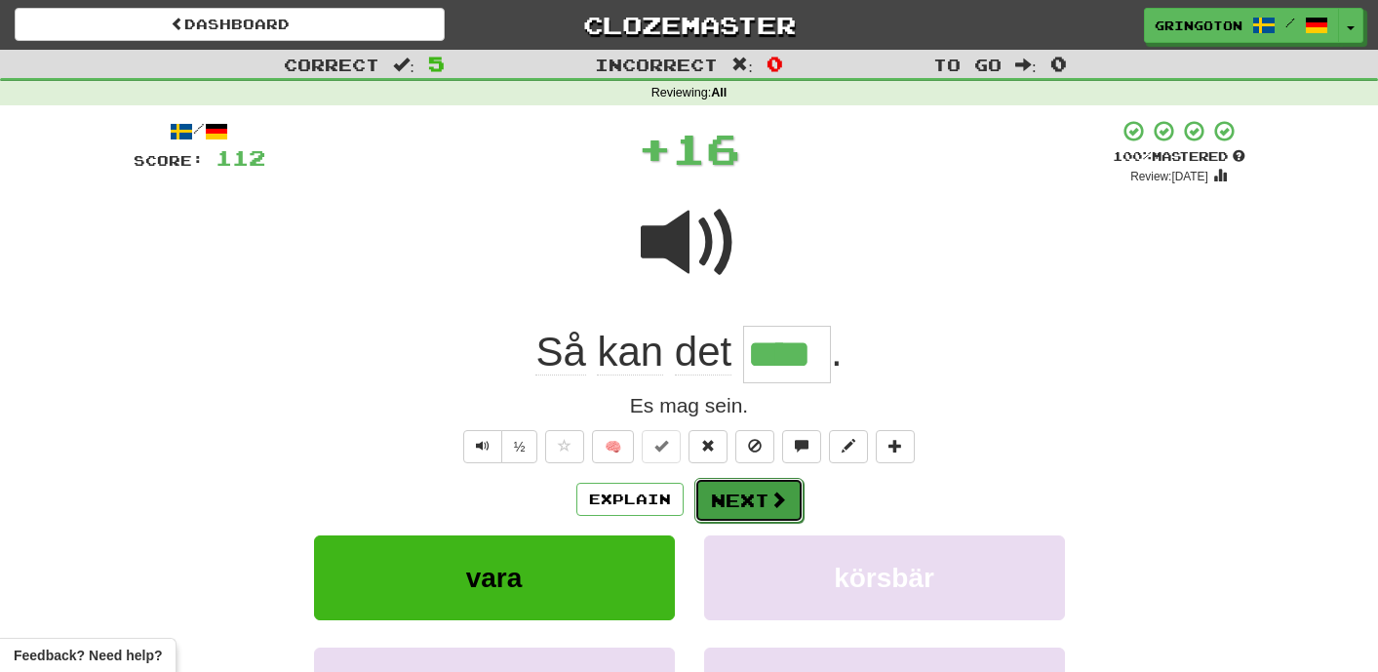
click at [730, 492] on button "Next" at bounding box center [748, 500] width 109 height 45
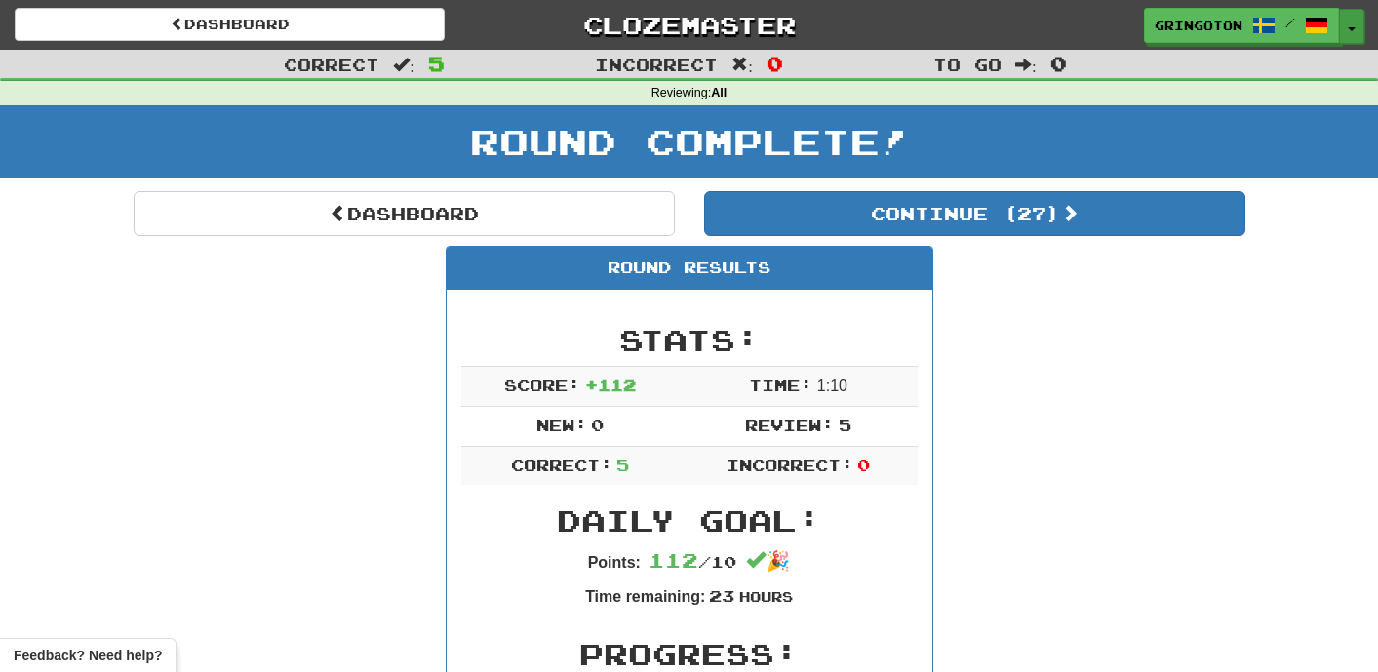
click at [1358, 27] on button "Toggle Dropdown" at bounding box center [1351, 26] width 25 height 35
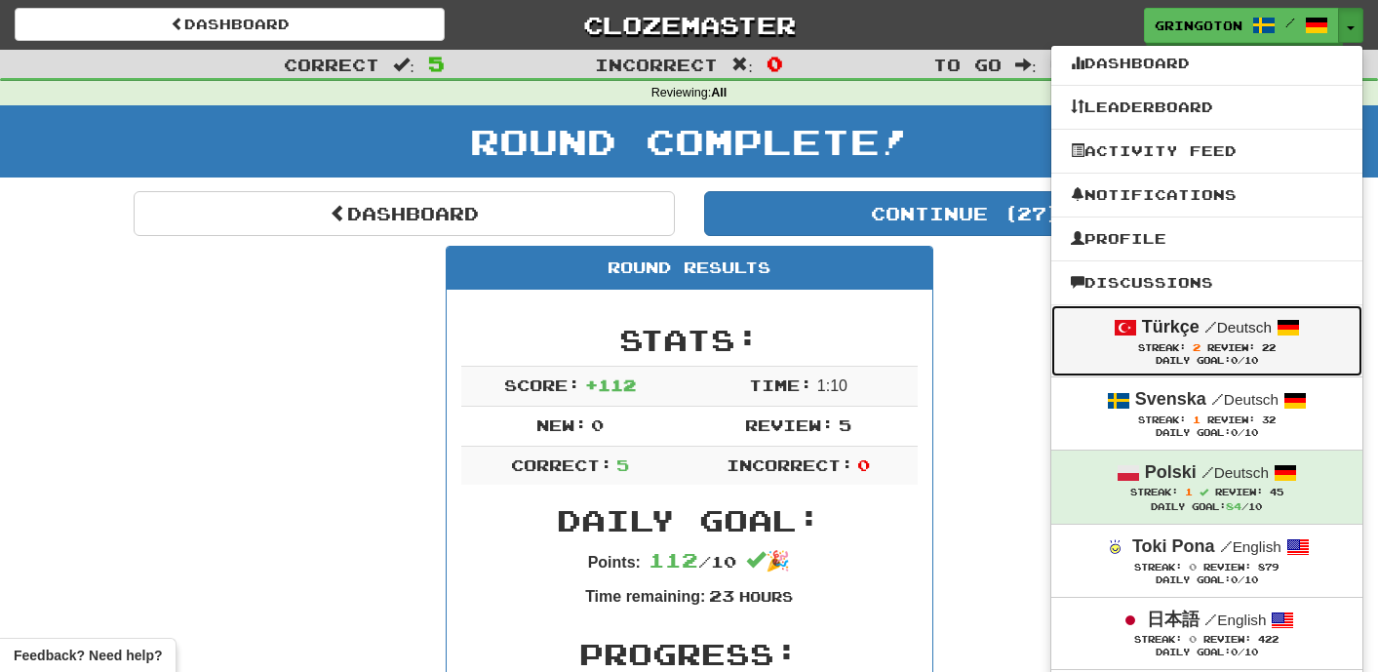
click at [1113, 332] on span at bounding box center [1124, 327] width 23 height 23
